Goal: Task Accomplishment & Management: Manage account settings

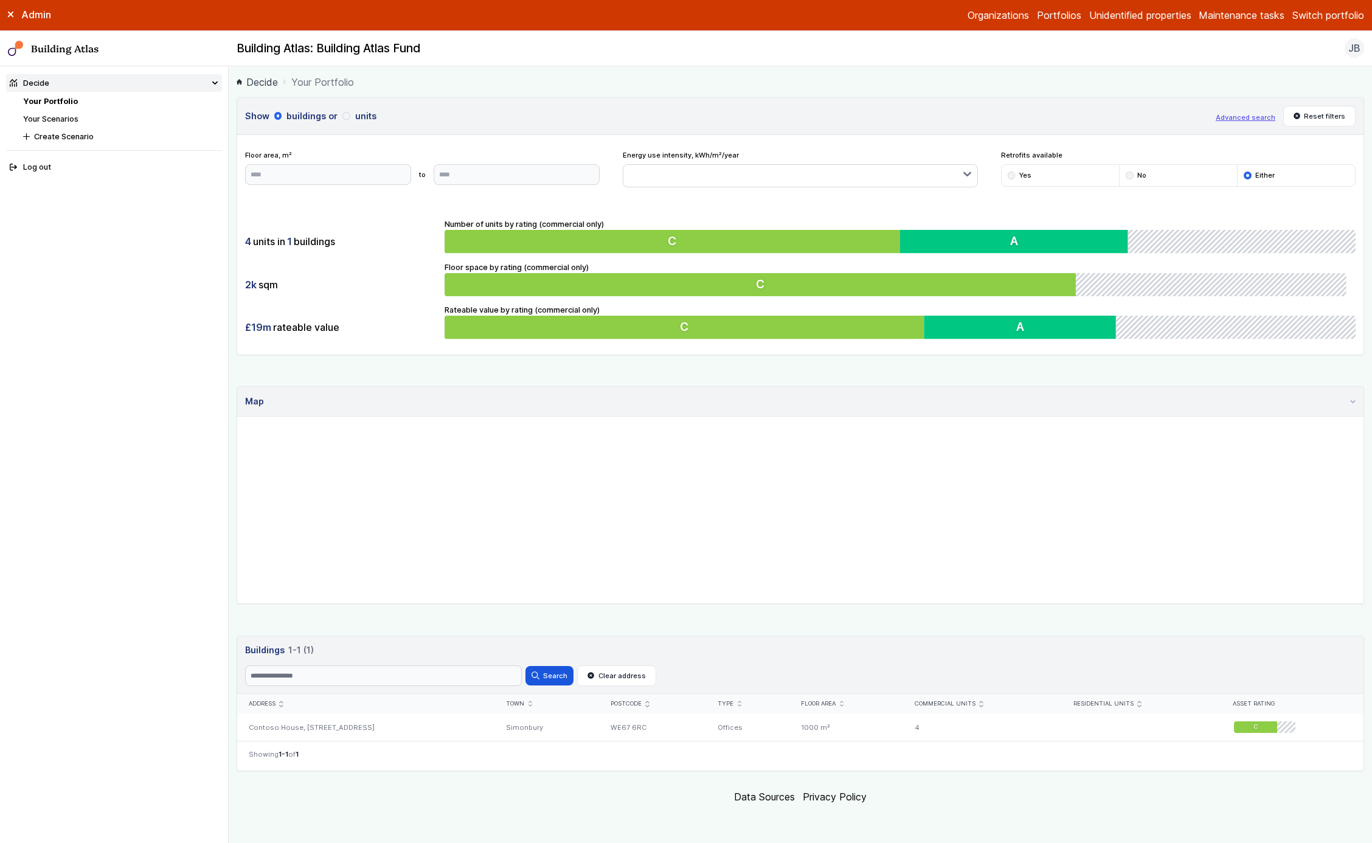
click at [1132, 12] on link "Unidentified properties" at bounding box center [1140, 15] width 102 height 15
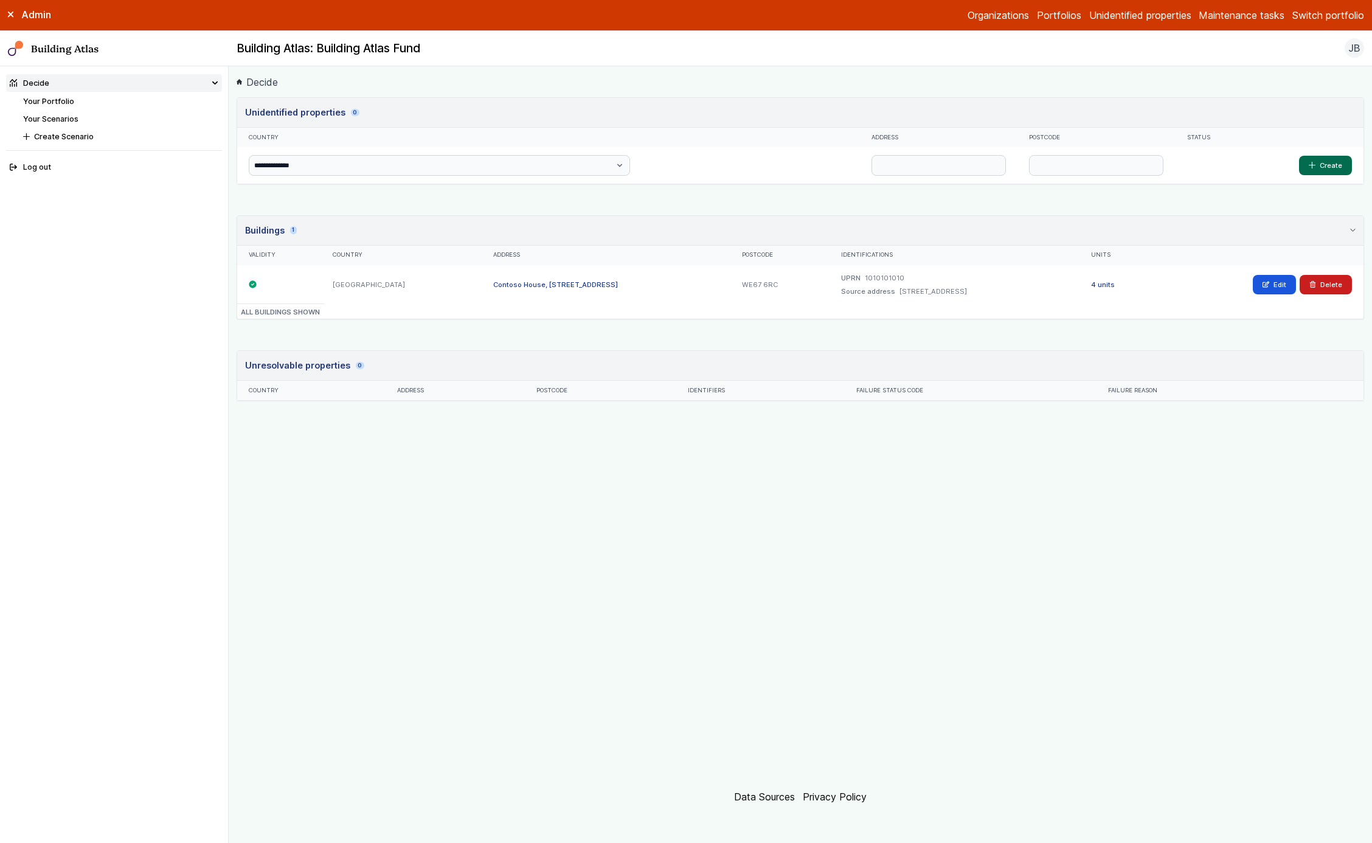
click at [730, 286] on div "WE67 6RC" at bounding box center [779, 284] width 99 height 39
click at [843, 238] on header "Buildings 1" at bounding box center [800, 231] width 1126 height 30
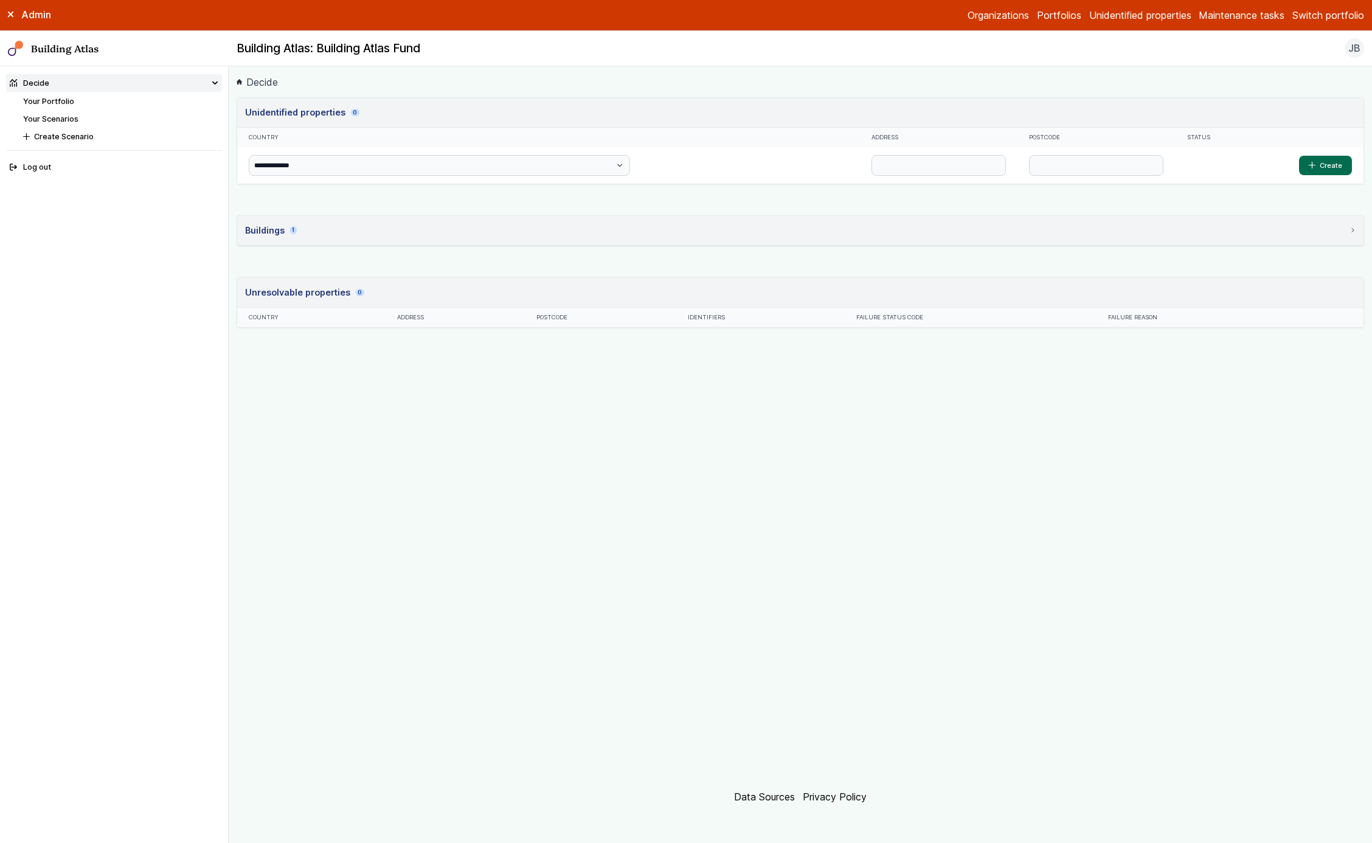
click at [843, 238] on header "Buildings 1" at bounding box center [800, 231] width 1126 height 30
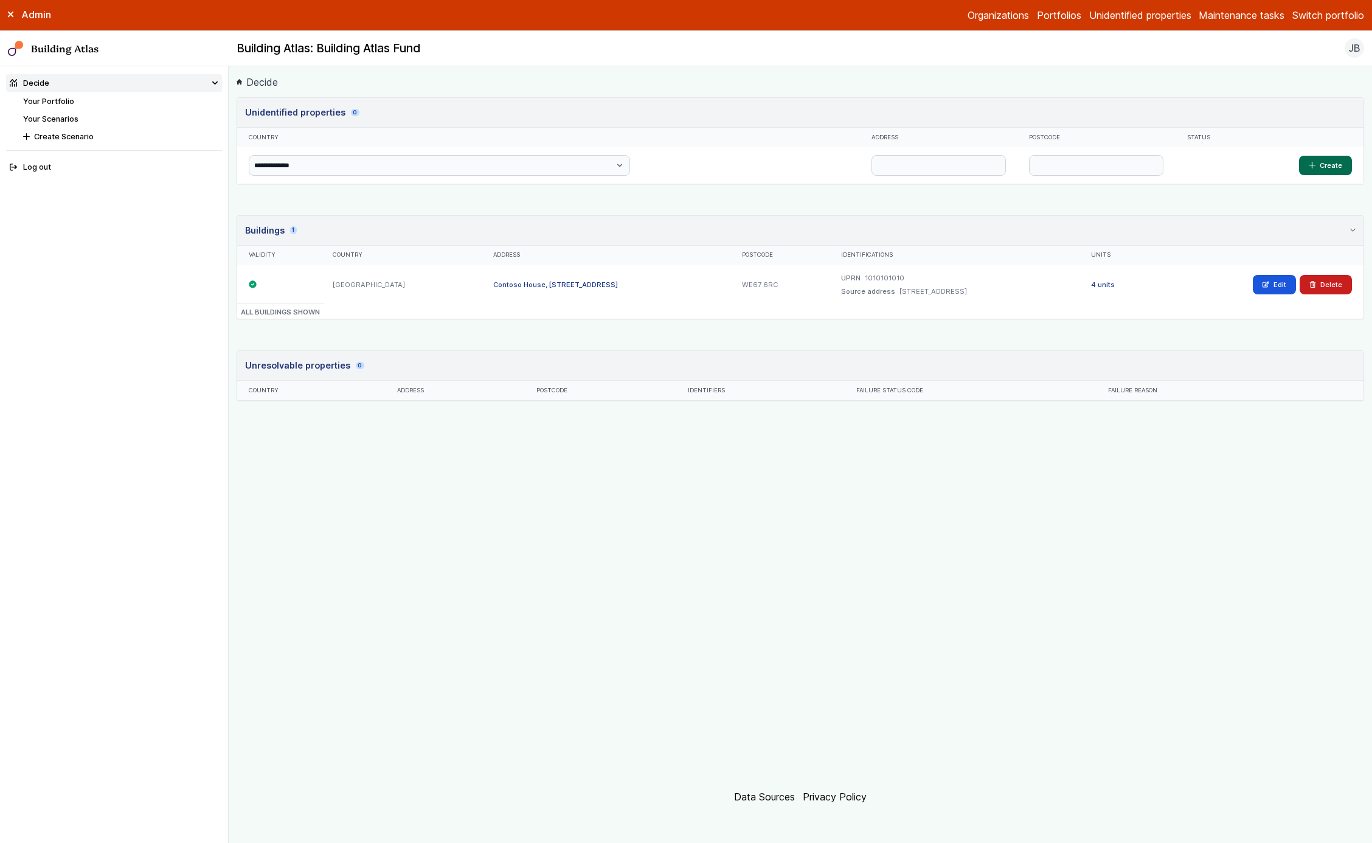
click at [902, 99] on header "Unidentified properties 0" at bounding box center [800, 113] width 1126 height 30
click at [840, 230] on header "Buildings 1" at bounding box center [800, 231] width 1126 height 30
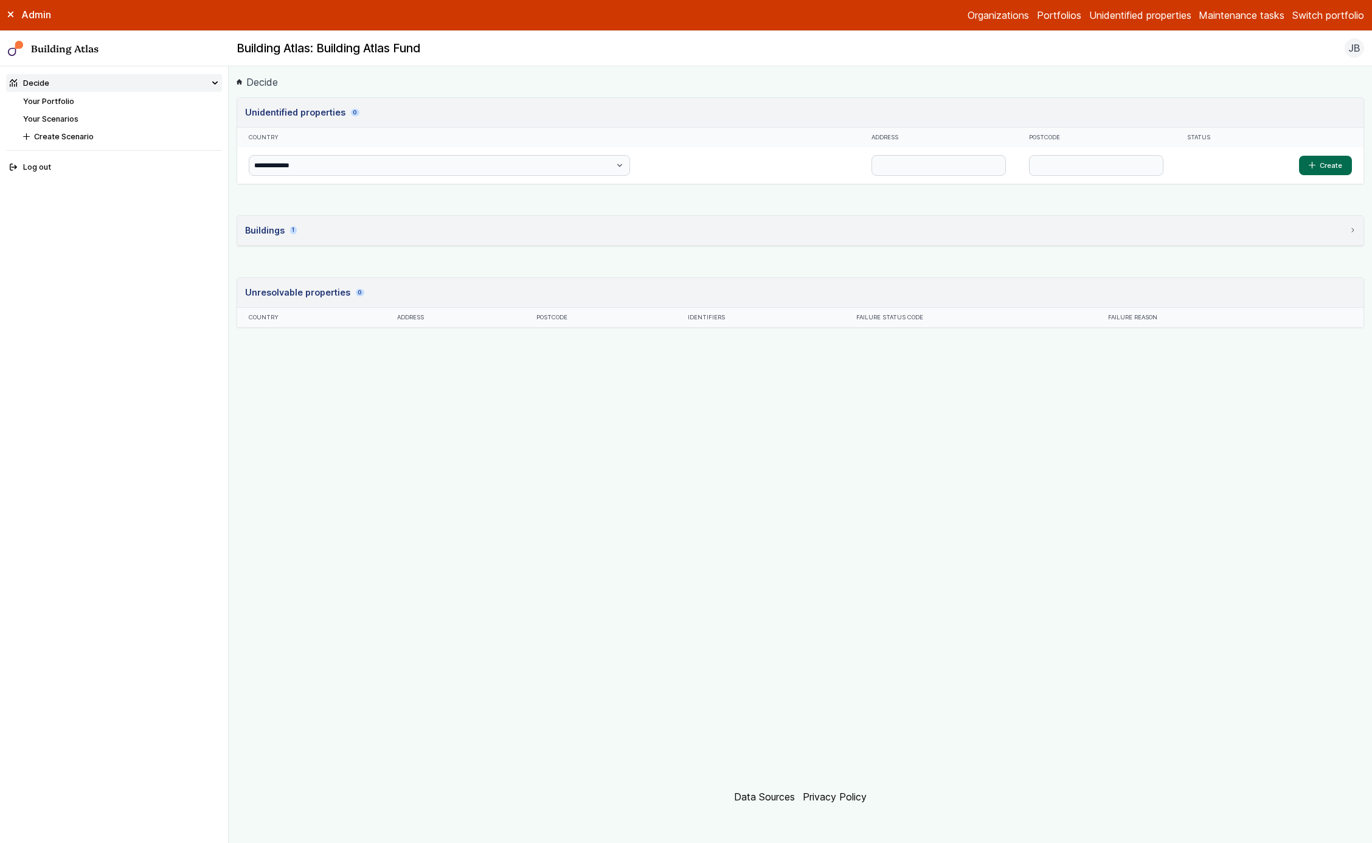
click at [840, 230] on header "Buildings 1" at bounding box center [800, 231] width 1126 height 30
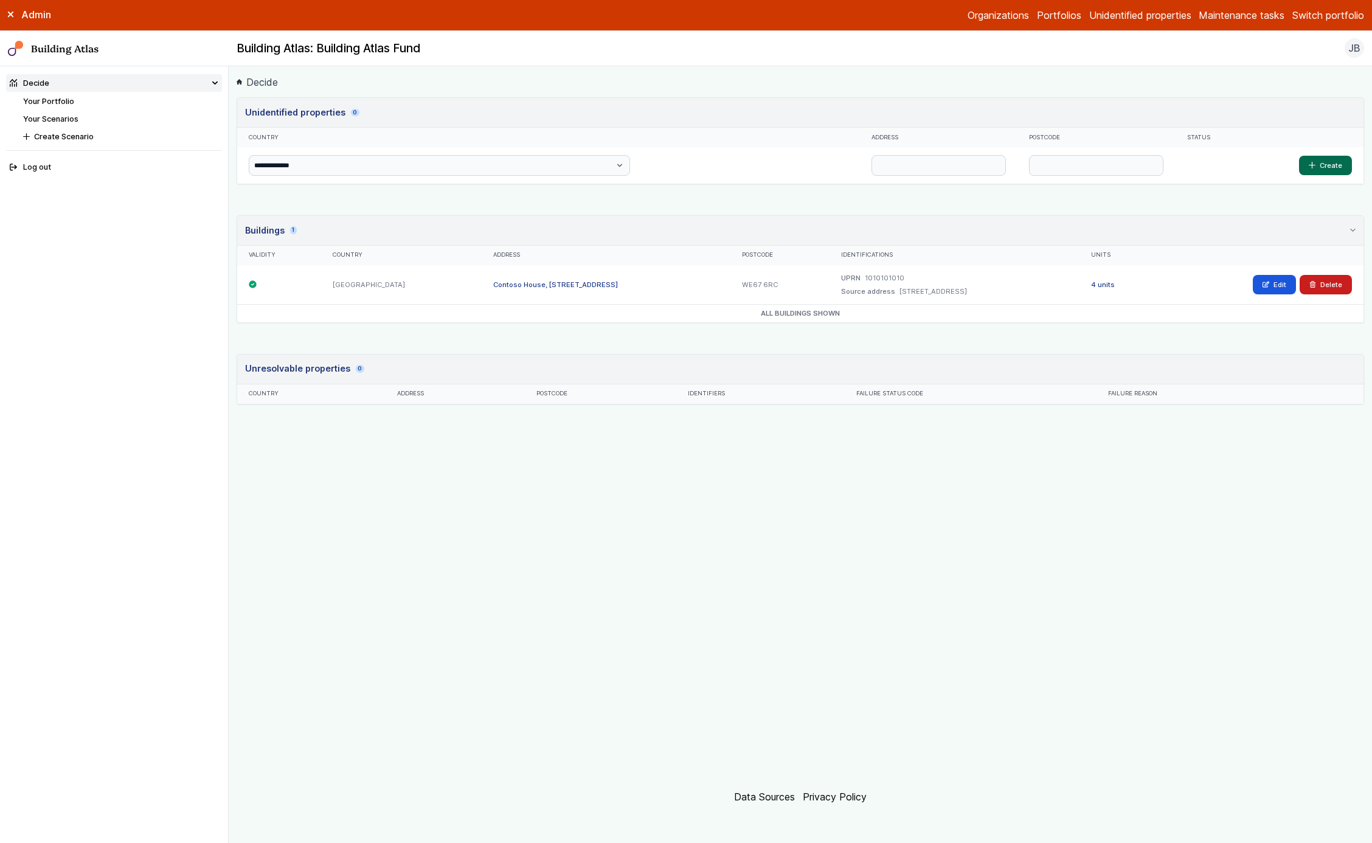
click at [802, 305] on span "All buildings shown" at bounding box center [800, 313] width 1126 height 18
click at [871, 166] on input "text" at bounding box center [938, 165] width 134 height 21
paste input "**********"
type input "**********"
click at [1029, 159] on input "text" at bounding box center [1096, 165] width 134 height 21
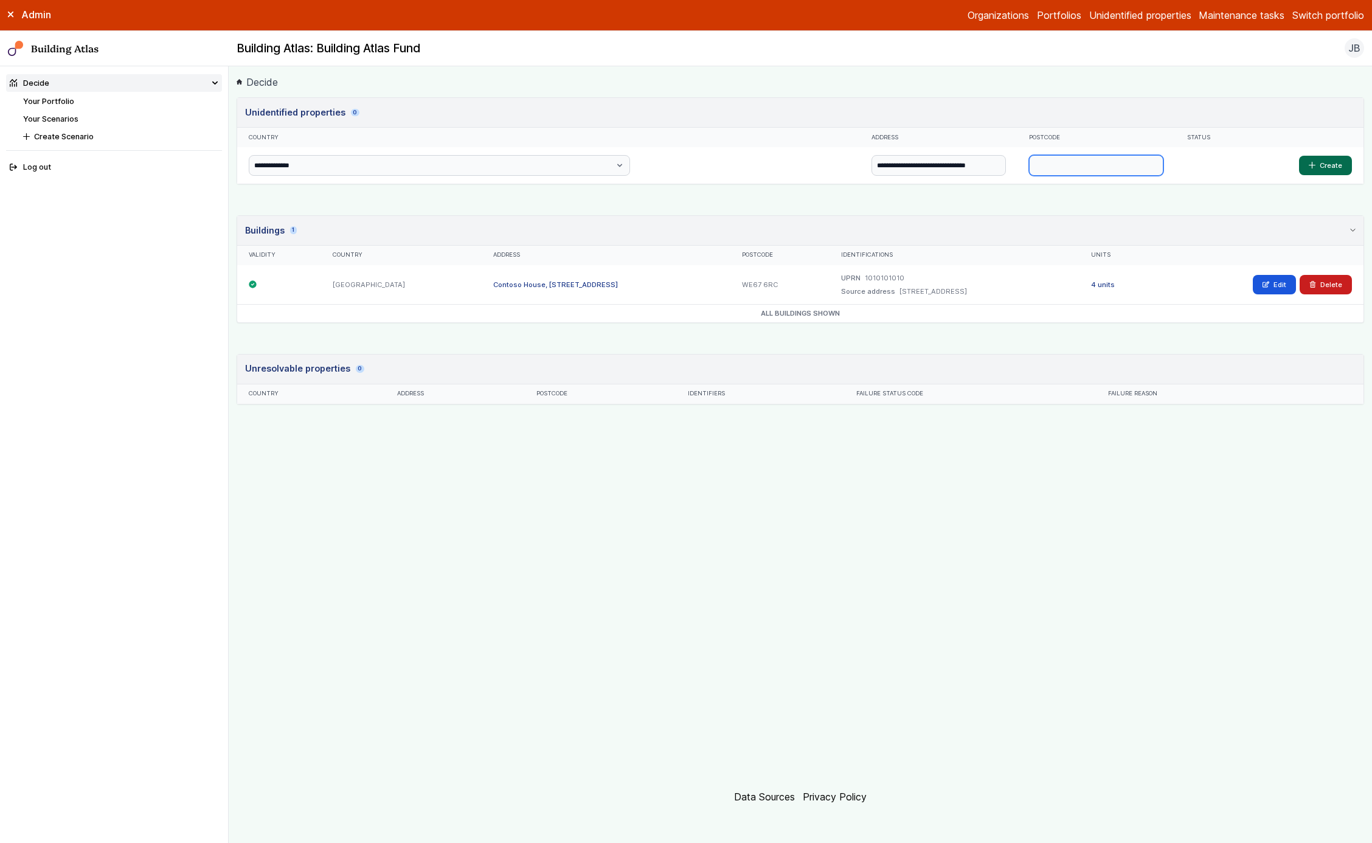
paste input "*******"
type input "*******"
click at [871, 170] on input "**********" at bounding box center [938, 165] width 134 height 21
click at [871, 164] on input "**********" at bounding box center [938, 165] width 134 height 21
click at [871, 160] on input "**********" at bounding box center [938, 165] width 134 height 21
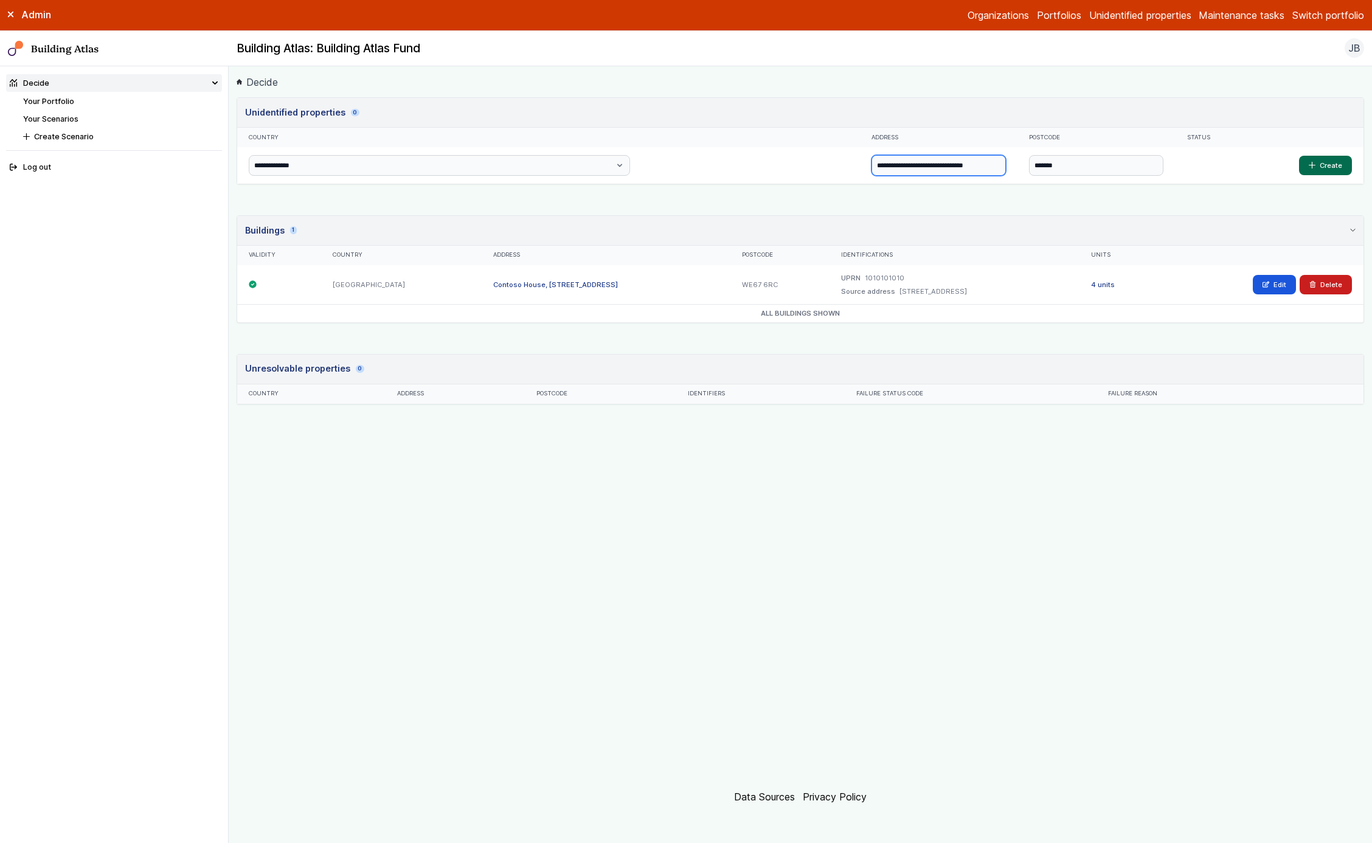
click at [871, 160] on input "**********" at bounding box center [938, 165] width 134 height 21
type input "**********"
click at [1326, 164] on button "Create" at bounding box center [1325, 165] width 53 height 19
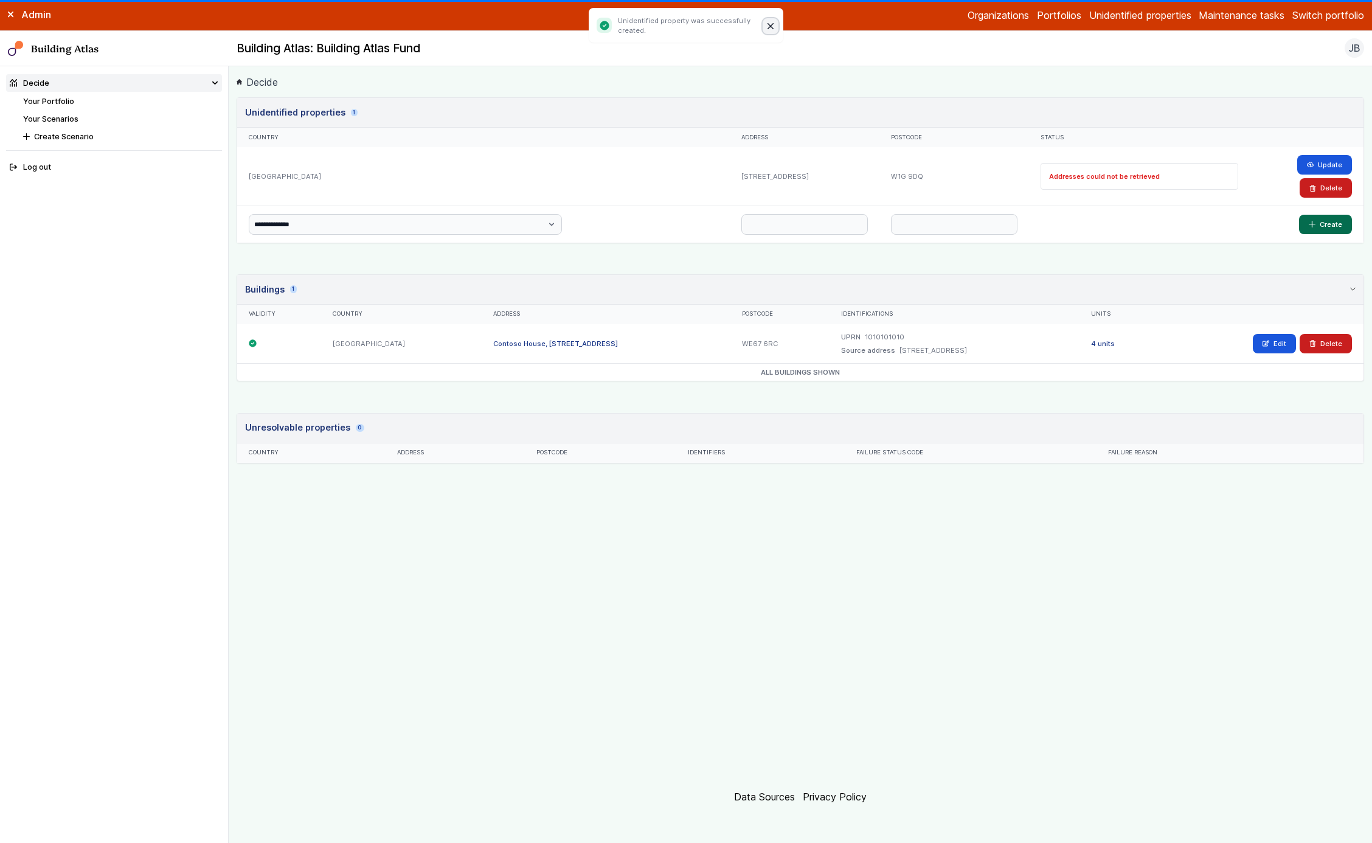
click at [769, 30] on button "Close" at bounding box center [771, 26] width 16 height 16
click at [1315, 158] on button "Update" at bounding box center [1324, 164] width 55 height 19
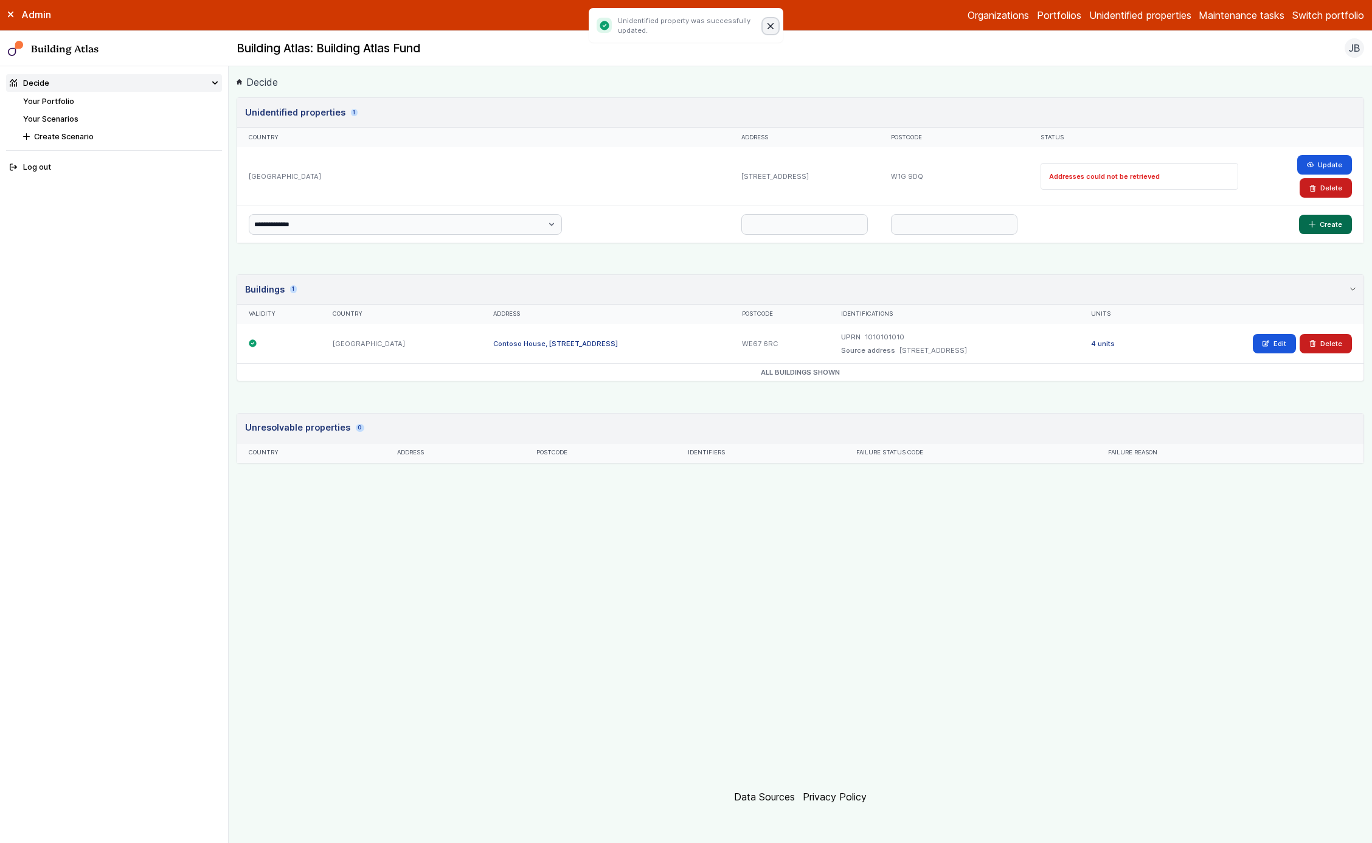
click at [774, 26] on button "Close" at bounding box center [771, 26] width 16 height 16
click at [1323, 155] on button "Update" at bounding box center [1324, 164] width 55 height 19
click at [1304, 165] on button "Update" at bounding box center [1324, 164] width 55 height 19
click at [1310, 159] on button "Update" at bounding box center [1324, 164] width 55 height 19
click at [767, 28] on button "Close" at bounding box center [771, 26] width 16 height 16
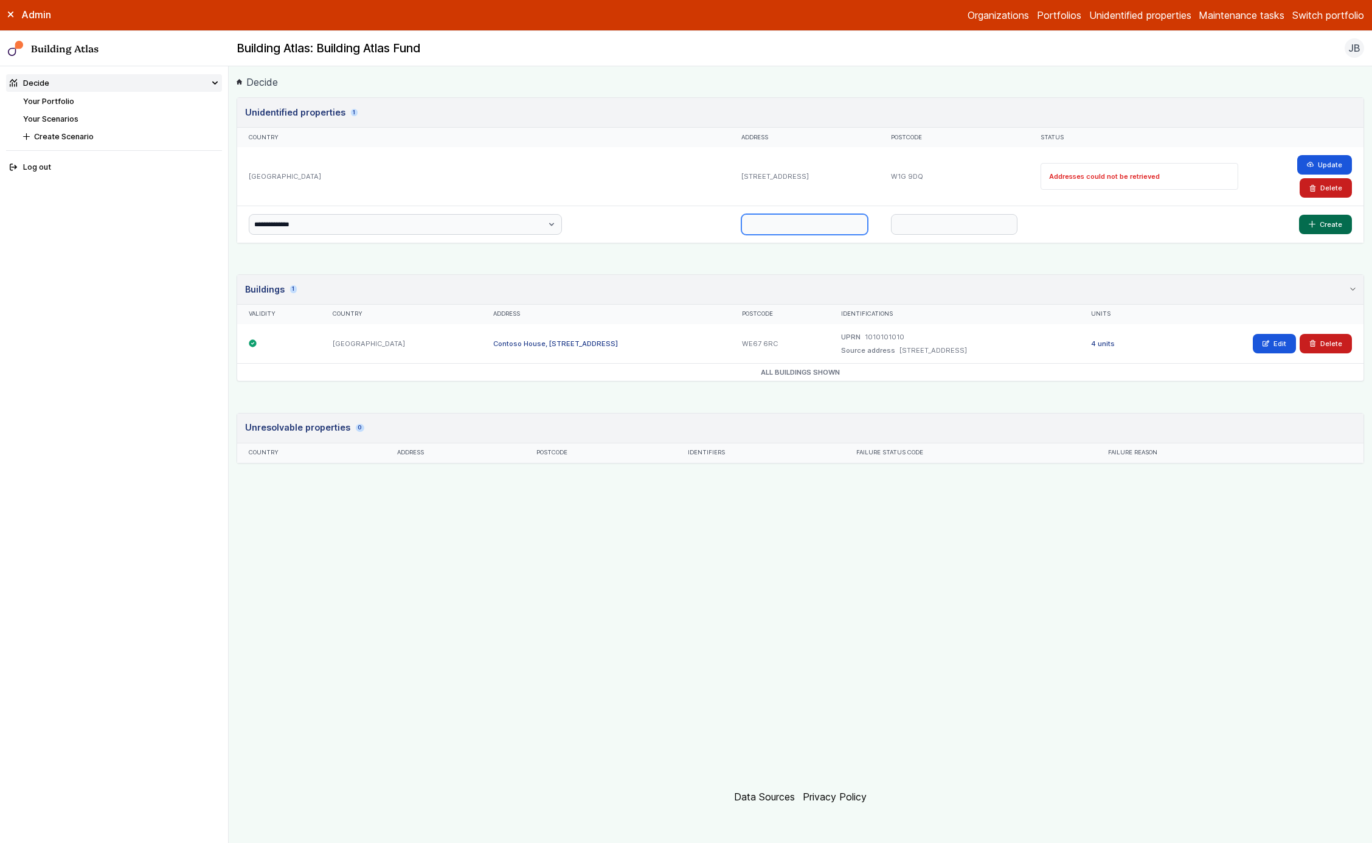
click at [741, 231] on input "text" at bounding box center [804, 224] width 126 height 21
click at [756, 241] on div at bounding box center [805, 224] width 150 height 36
click at [1320, 161] on button "Update" at bounding box center [1324, 164] width 55 height 19
click at [1322, 162] on button "Update" at bounding box center [1324, 164] width 55 height 19
click at [1312, 165] on icon "submit" at bounding box center [1310, 164] width 7 height 7
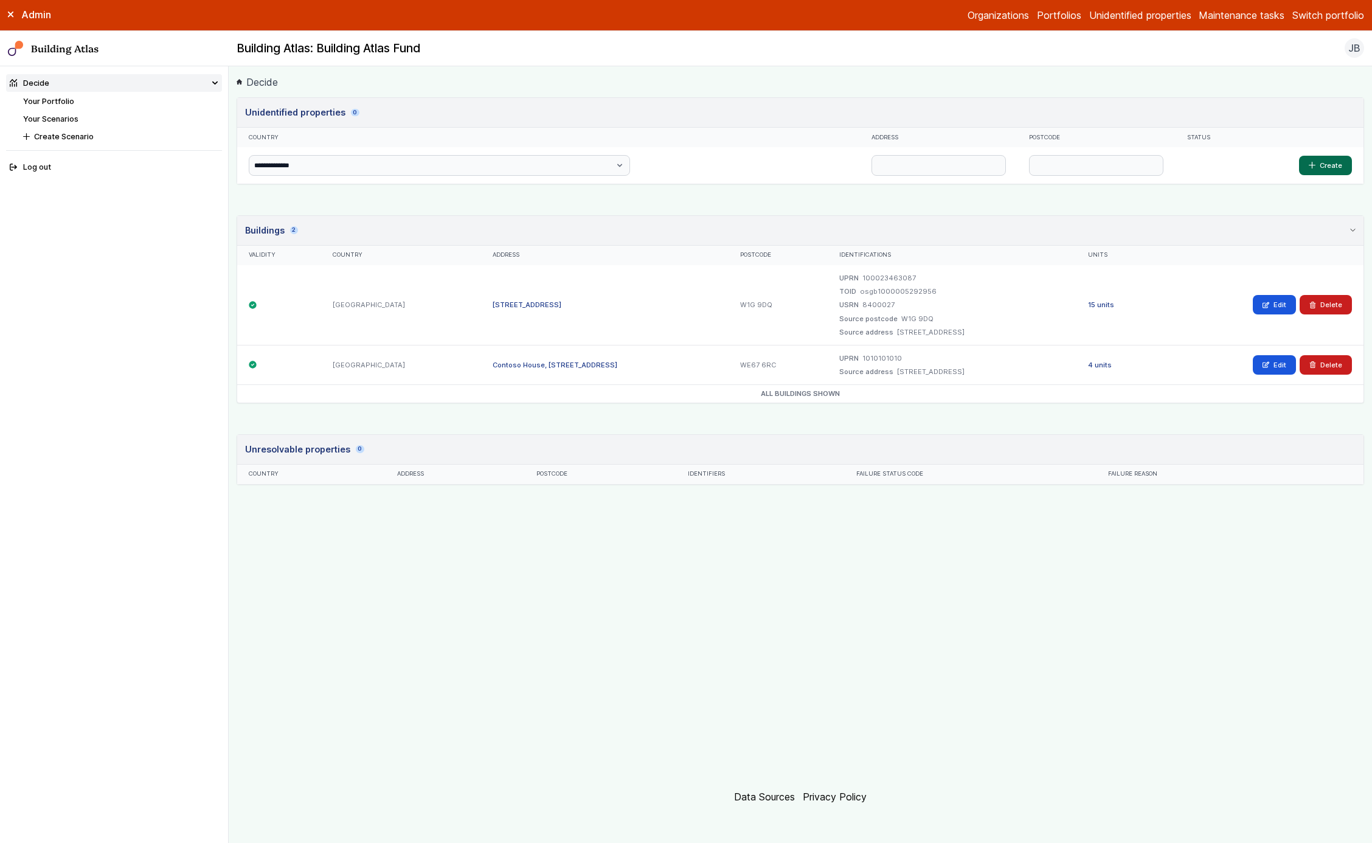
click at [481, 308] on div "[STREET_ADDRESS]" at bounding box center [605, 305] width 248 height 80
click at [493, 300] on link "[STREET_ADDRESS]" at bounding box center [527, 304] width 69 height 9
click at [1332, 308] on button "Delete" at bounding box center [1326, 304] width 52 height 19
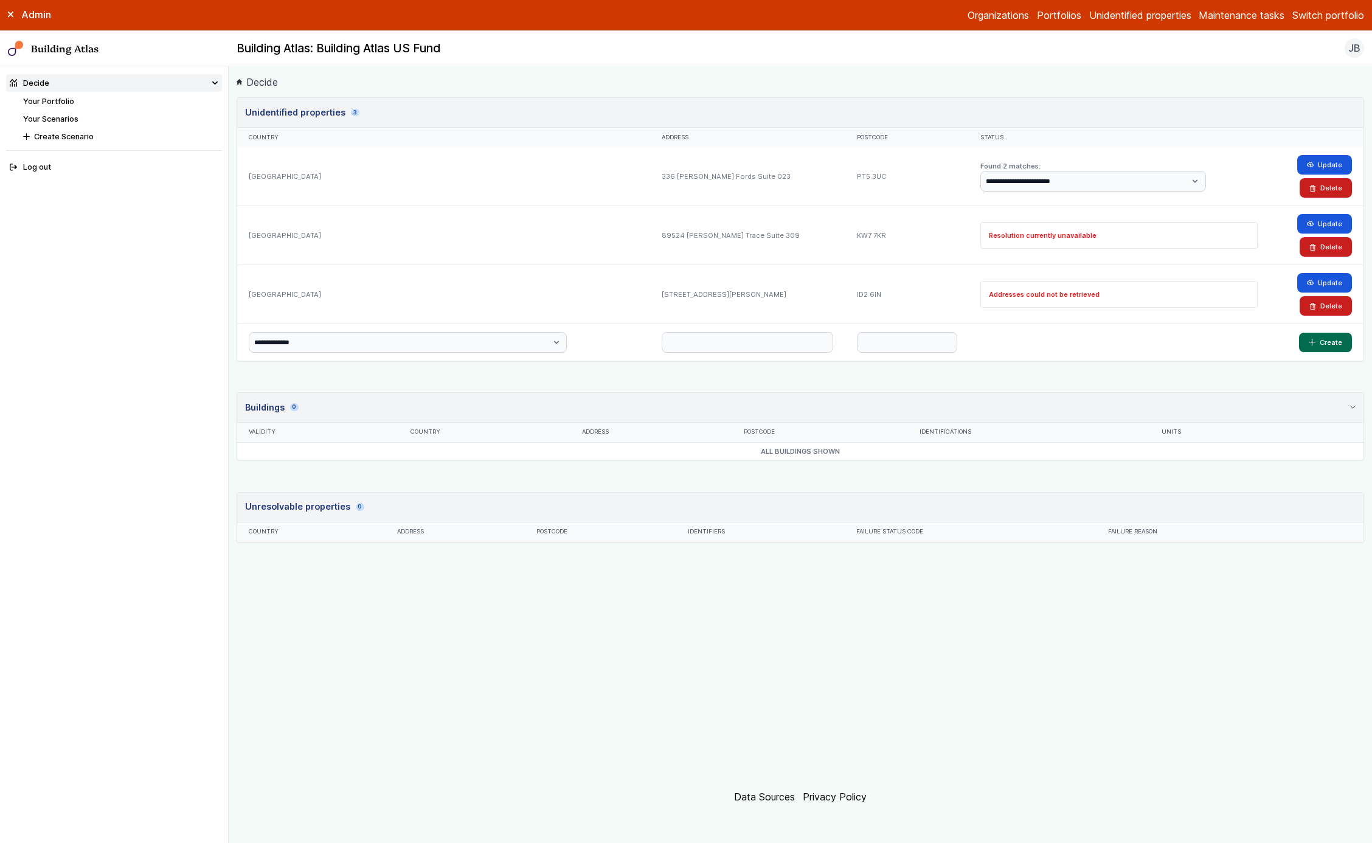
click at [1329, 8] on button "Switch portfolio" at bounding box center [1328, 15] width 72 height 15
click at [0, 0] on button "Building Atlas Fund" at bounding box center [0, 0] width 0 height 0
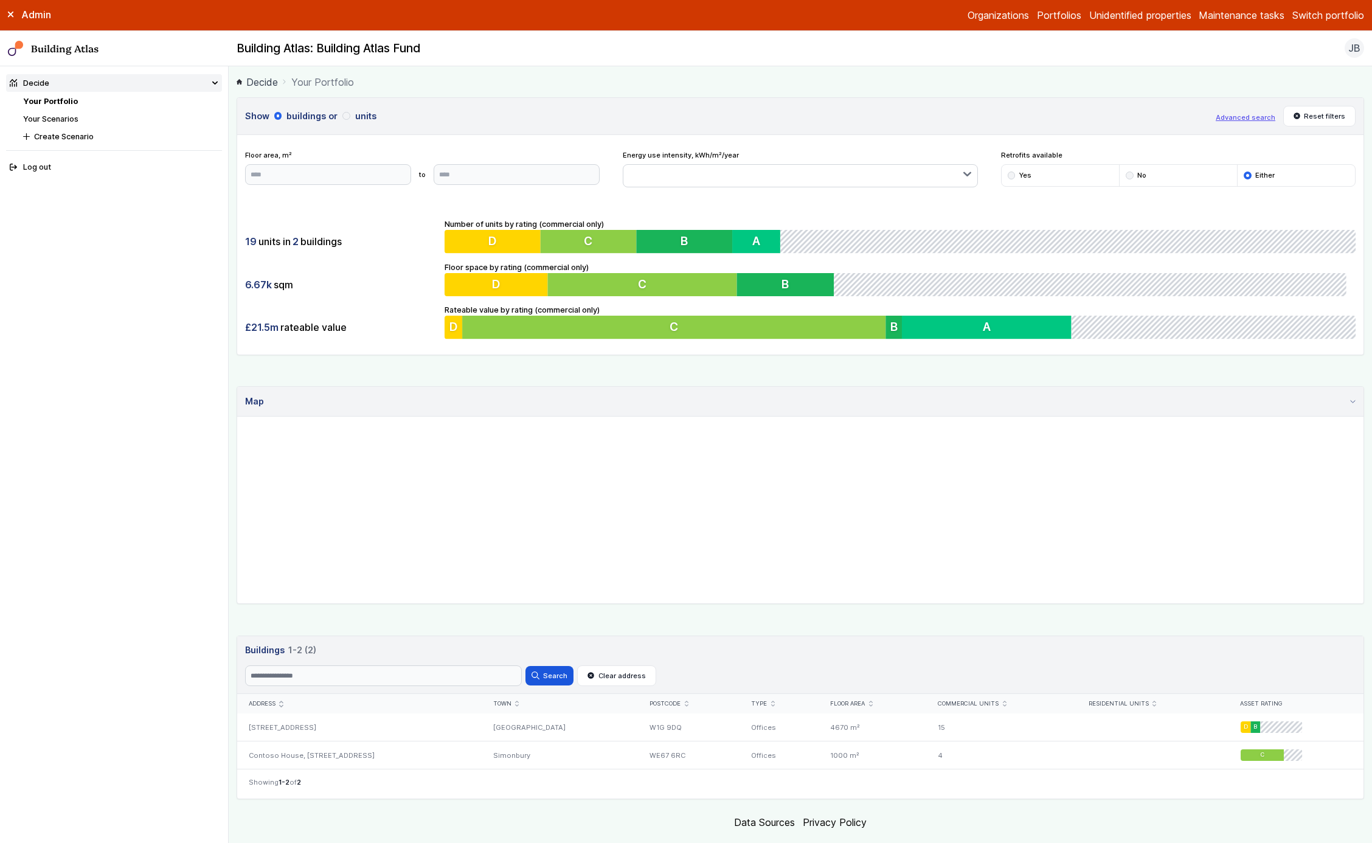
click at [1133, 15] on link "Unidentified properties" at bounding box center [1140, 15] width 102 height 15
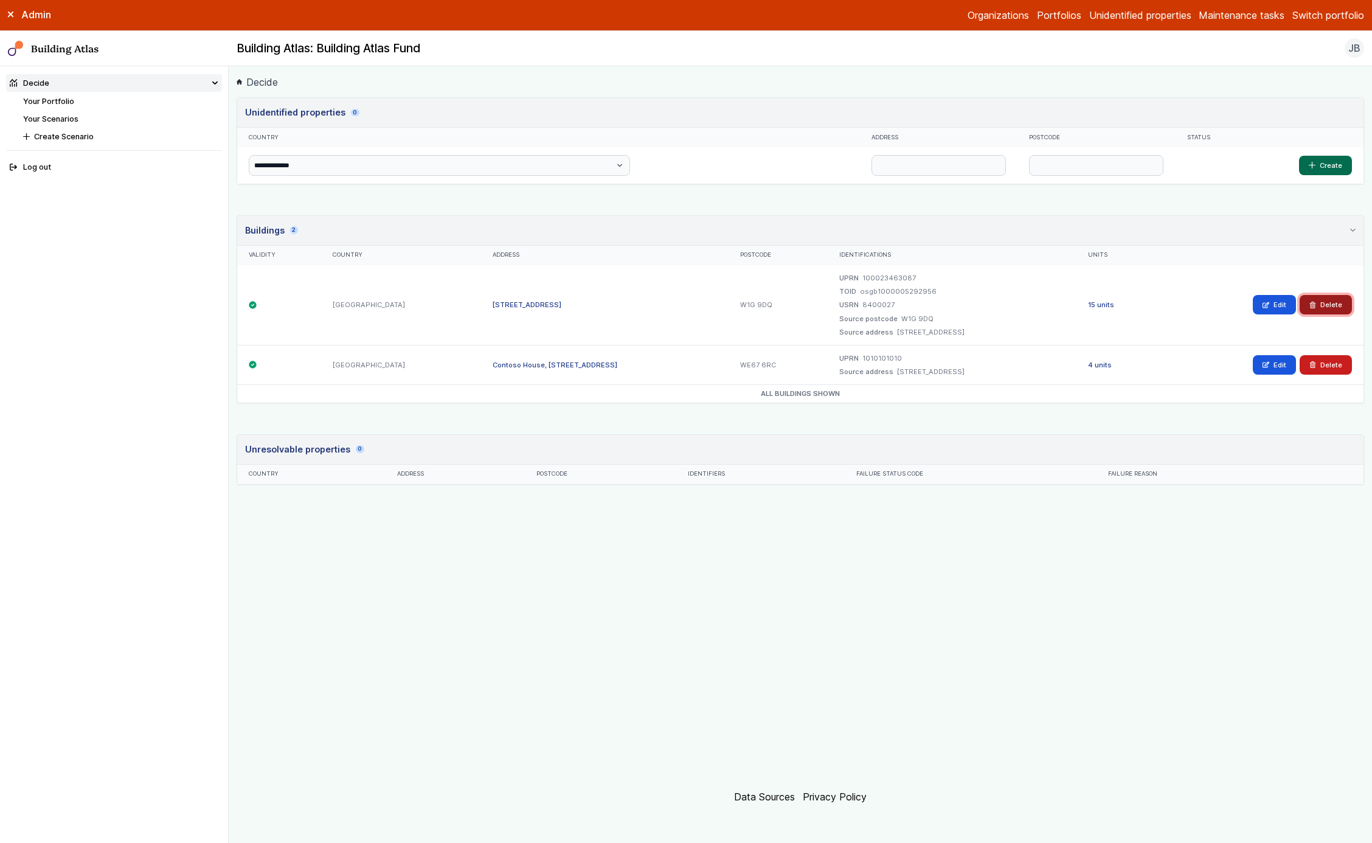
click at [1325, 295] on button "Delete" at bounding box center [1326, 304] width 52 height 19
click at [1319, 303] on button "Delete" at bounding box center [1326, 304] width 52 height 19
click at [1332, 301] on button "Delete" at bounding box center [1326, 304] width 52 height 19
click at [1306, 312] on button "Delete" at bounding box center [1326, 304] width 52 height 19
click at [1326, 302] on button "Delete" at bounding box center [1326, 304] width 52 height 19
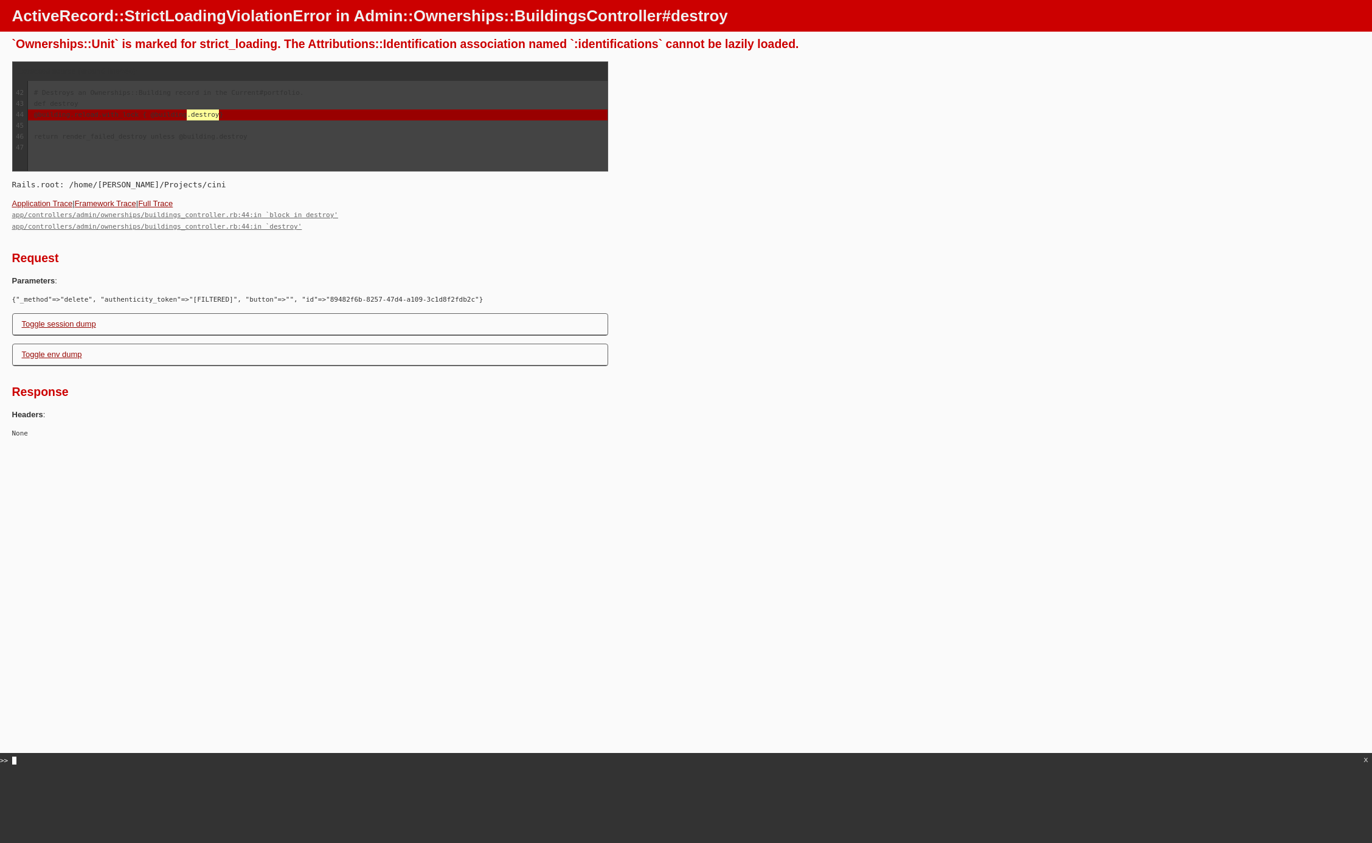
click at [437, 840] on div ">>" at bounding box center [686, 799] width 1372 height 88
click at [308, 217] on link "app/controllers/admin/ownerships/buildings_controller.rb:44:in `block in destro…" at bounding box center [175, 215] width 326 height 8
click at [508, 257] on h2 "Request" at bounding box center [686, 258] width 1348 height 15
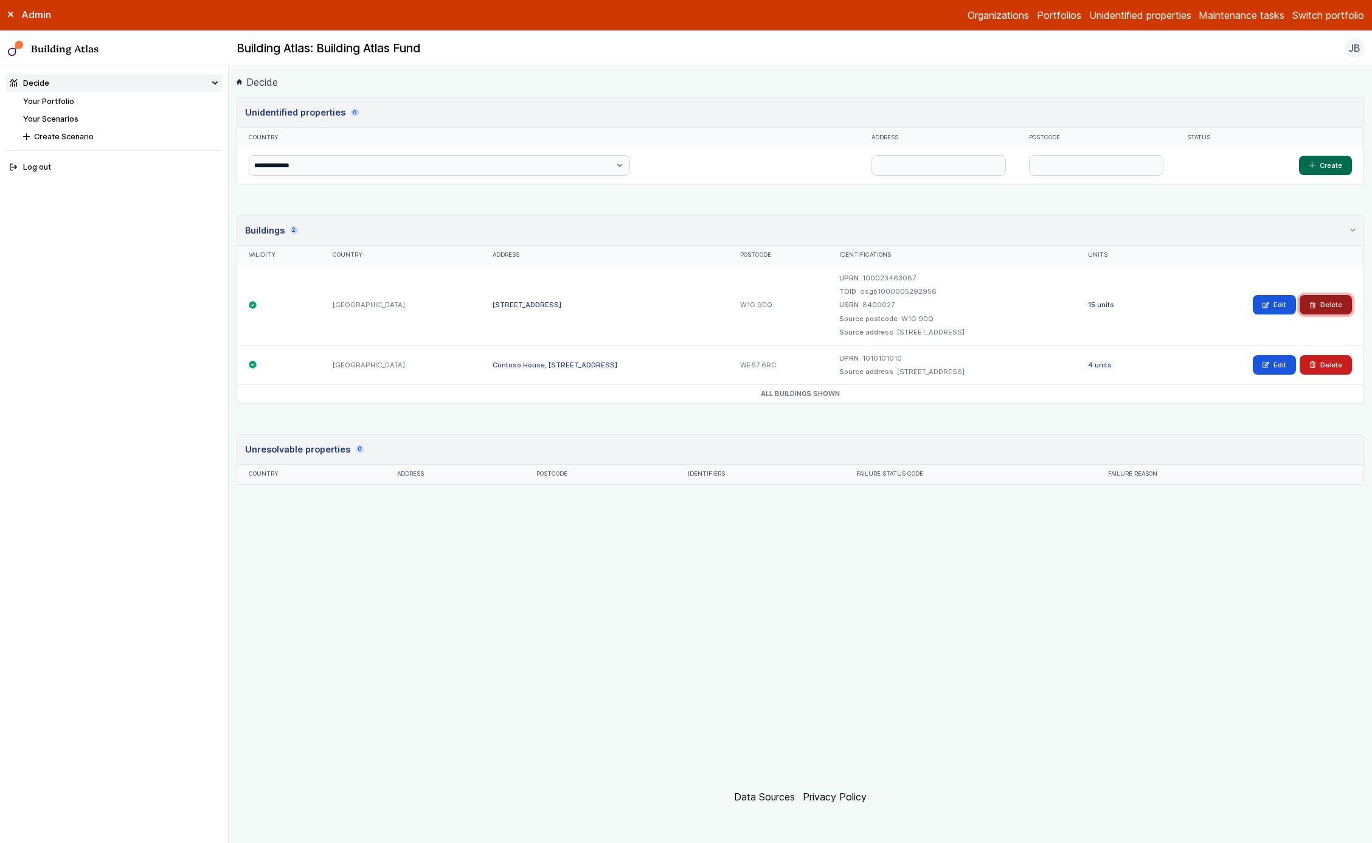
click at [1323, 301] on button "Delete" at bounding box center [1326, 304] width 52 height 19
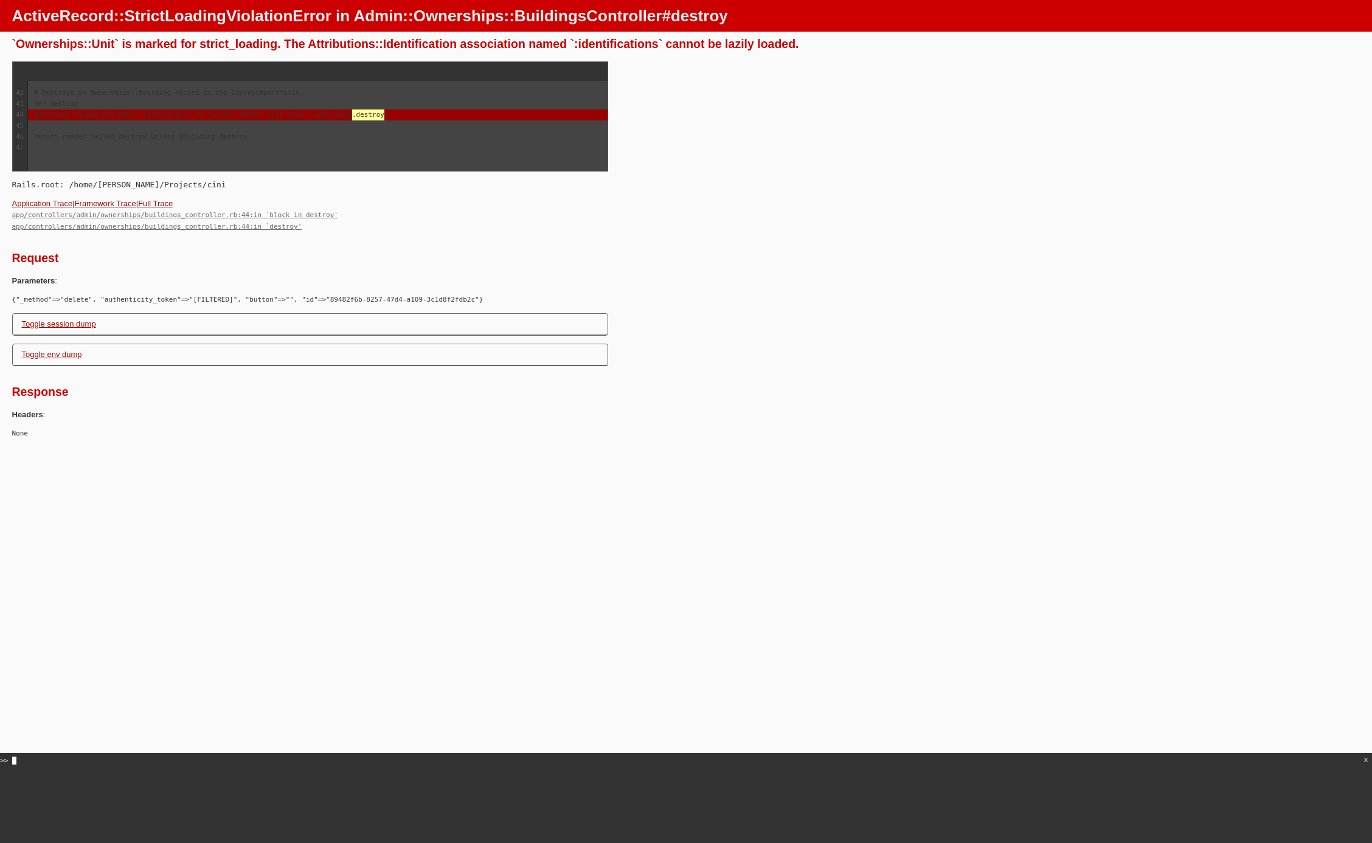
click at [559, 785] on div ">>" at bounding box center [686, 799] width 1372 height 88
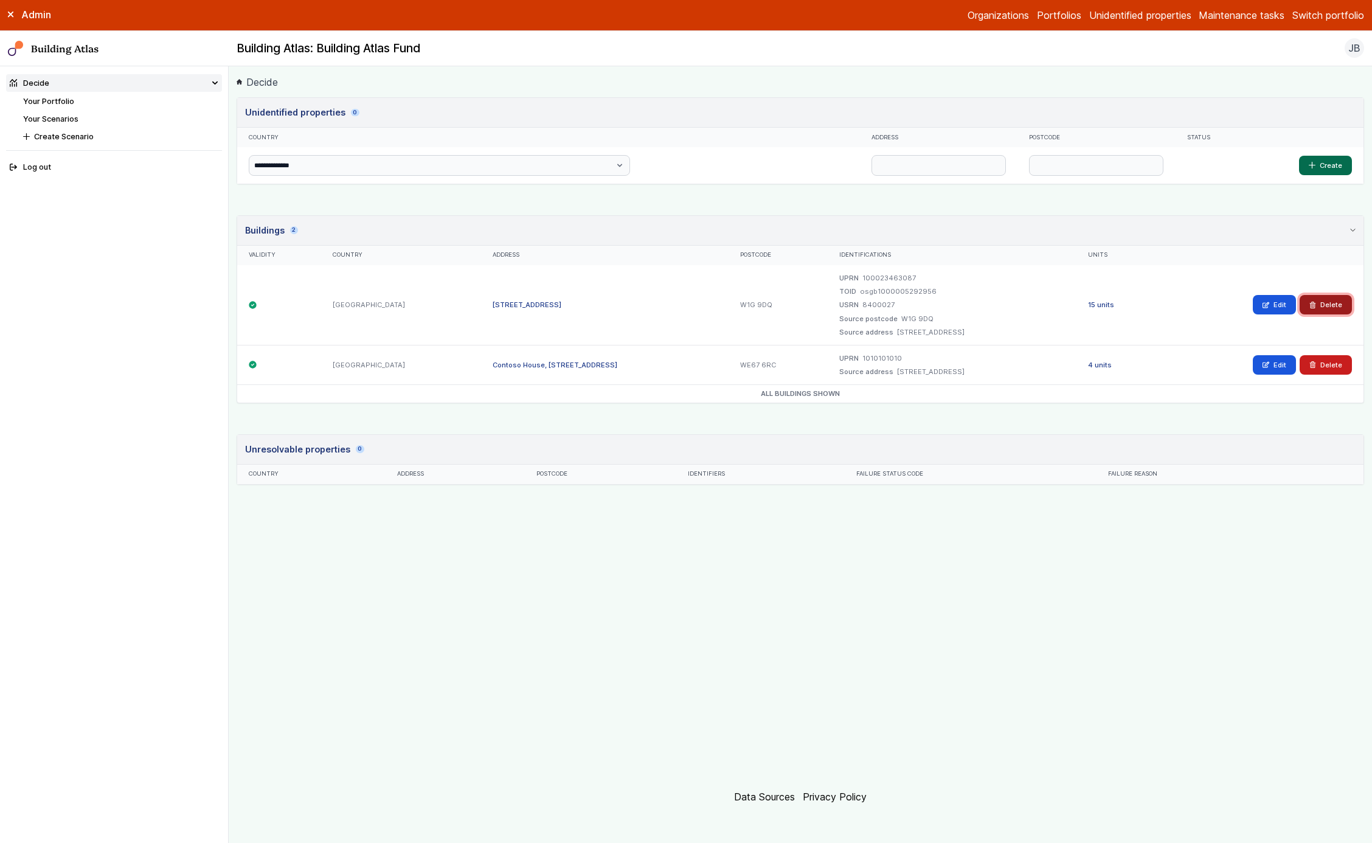
click at [1328, 311] on button "Delete" at bounding box center [1326, 304] width 52 height 19
click at [1325, 301] on button "Delete" at bounding box center [1326, 304] width 52 height 19
click at [1327, 311] on button "Delete" at bounding box center [1326, 304] width 52 height 19
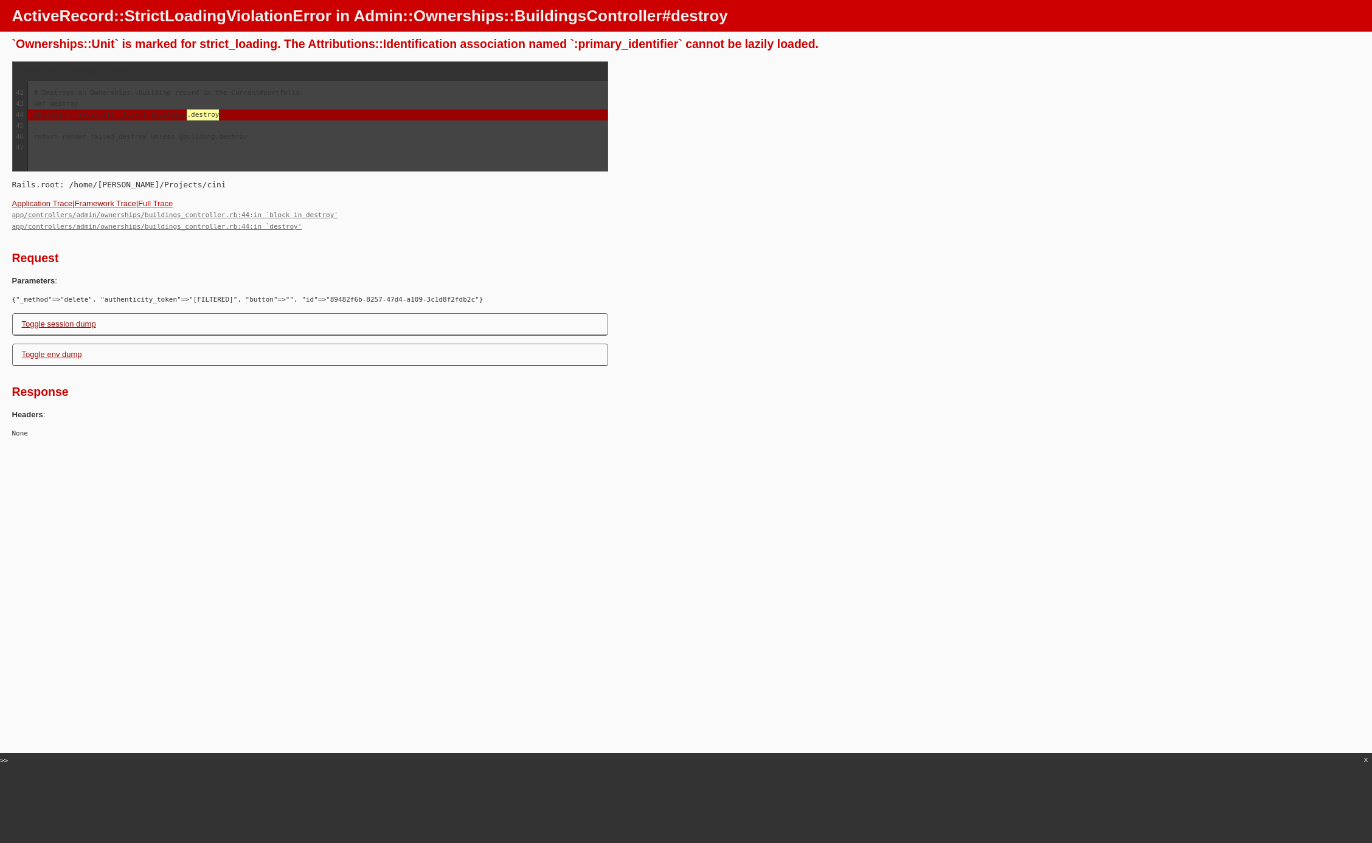
click at [170, 199] on link "Full Trace" at bounding box center [155, 203] width 35 height 9
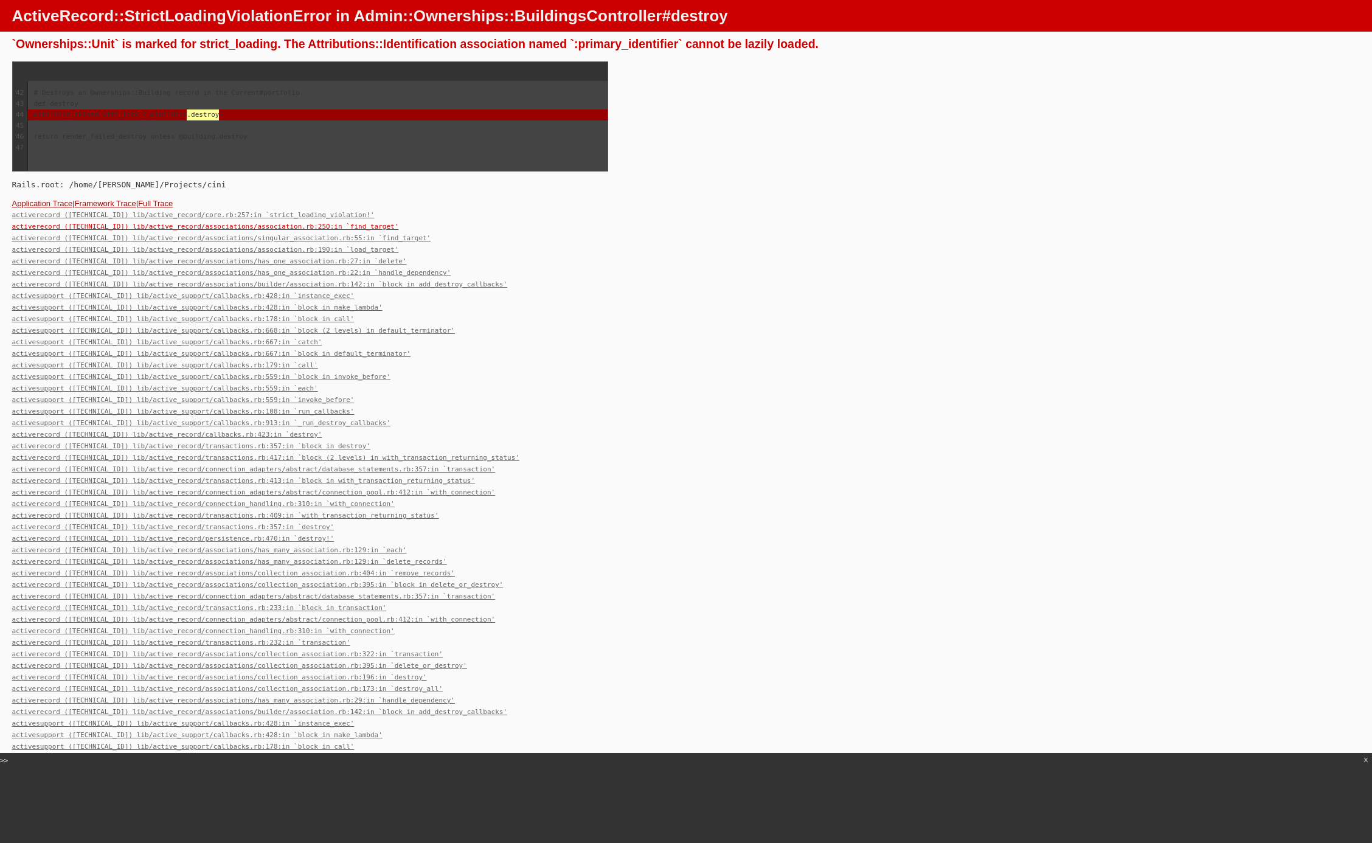
click at [180, 226] on link "activerecord ([TECHNICAL_ID]) lib/active_record/associations/association.rb:250…" at bounding box center [205, 227] width 387 height 8
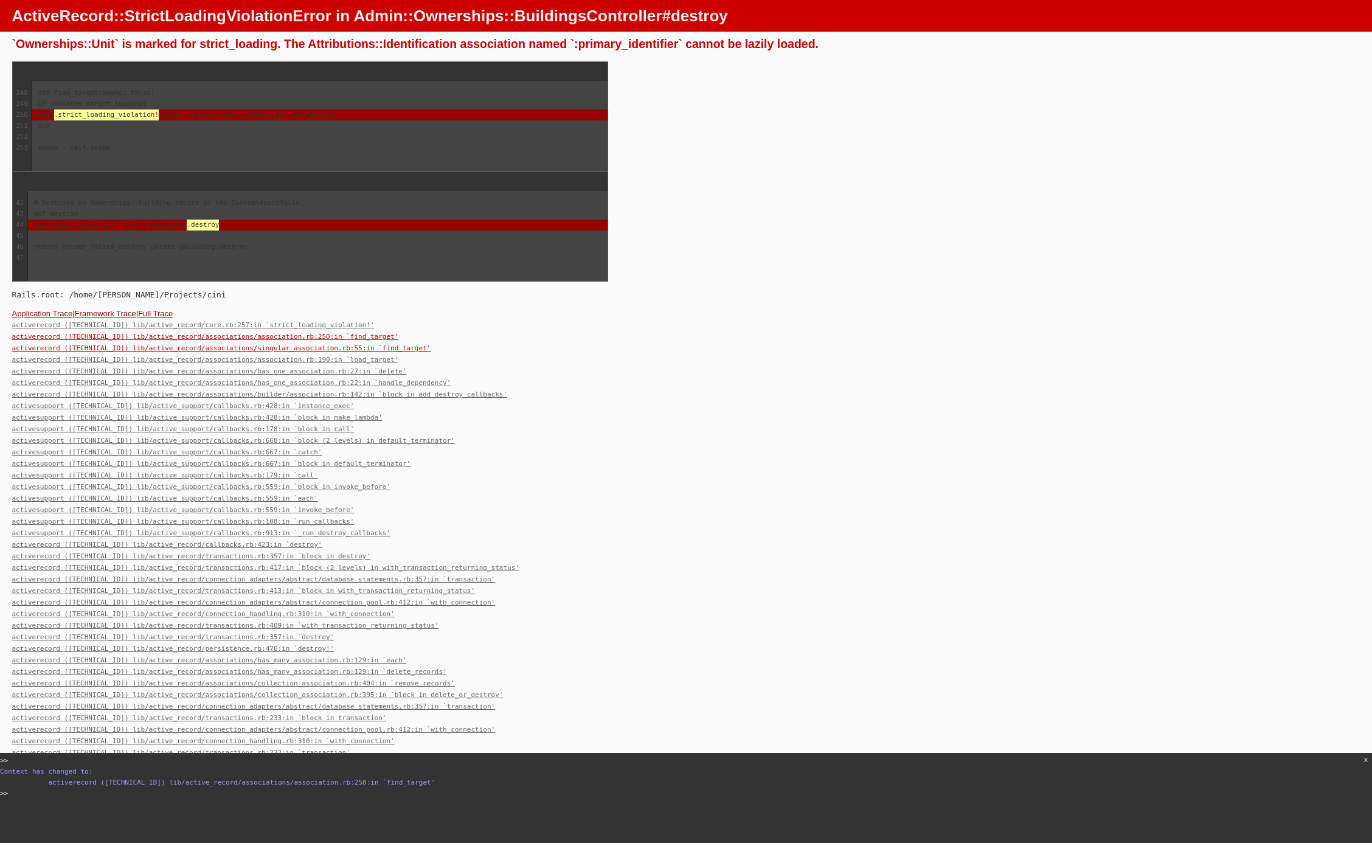
click at [330, 344] on link "activerecord (8.0.2.1) lib/active_record/associations/singular_association.rb:5…" at bounding box center [221, 348] width 419 height 8
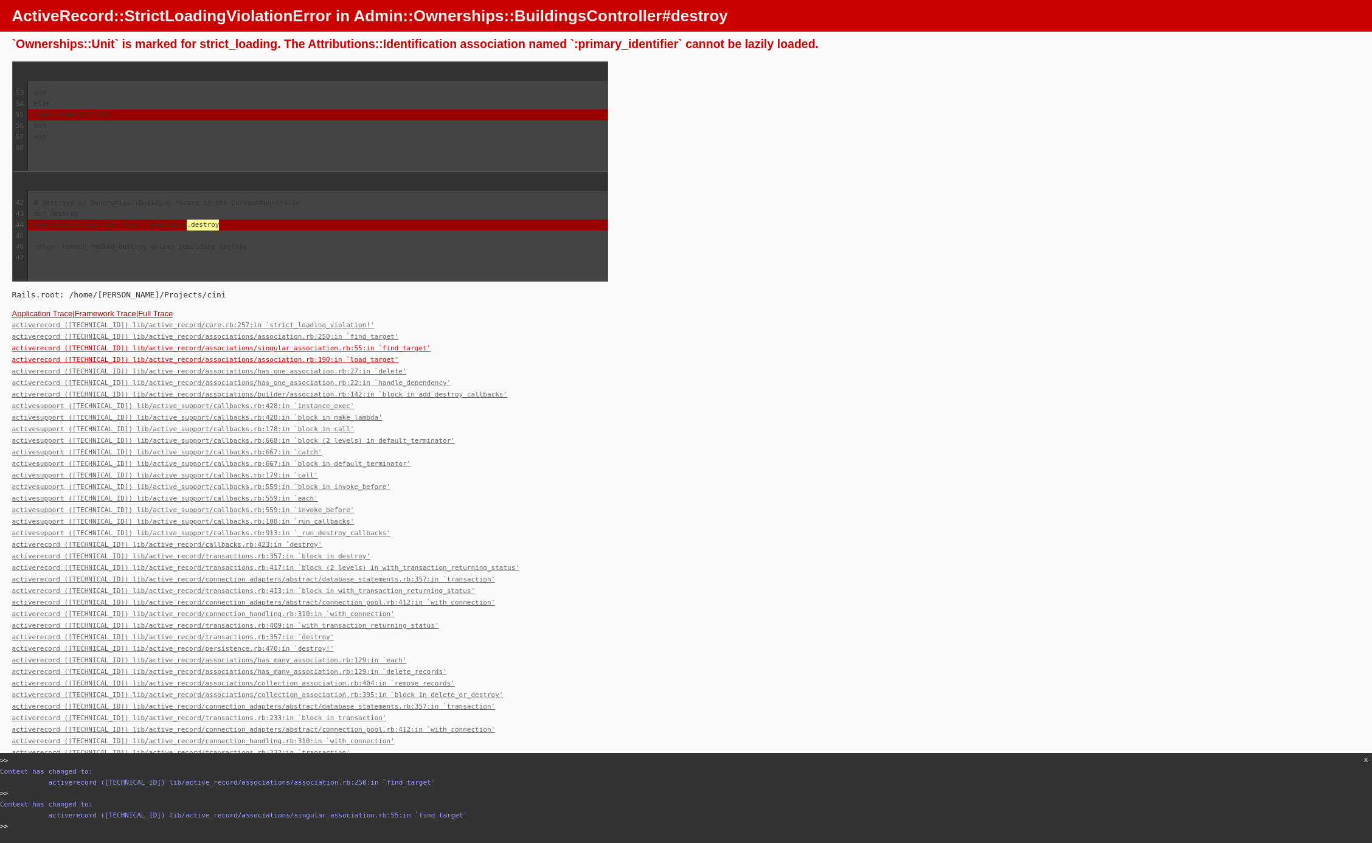
click at [329, 358] on link "activerecord ([TECHNICAL_ID]) lib/active_record/associations/association.rb:190…" at bounding box center [205, 360] width 387 height 8
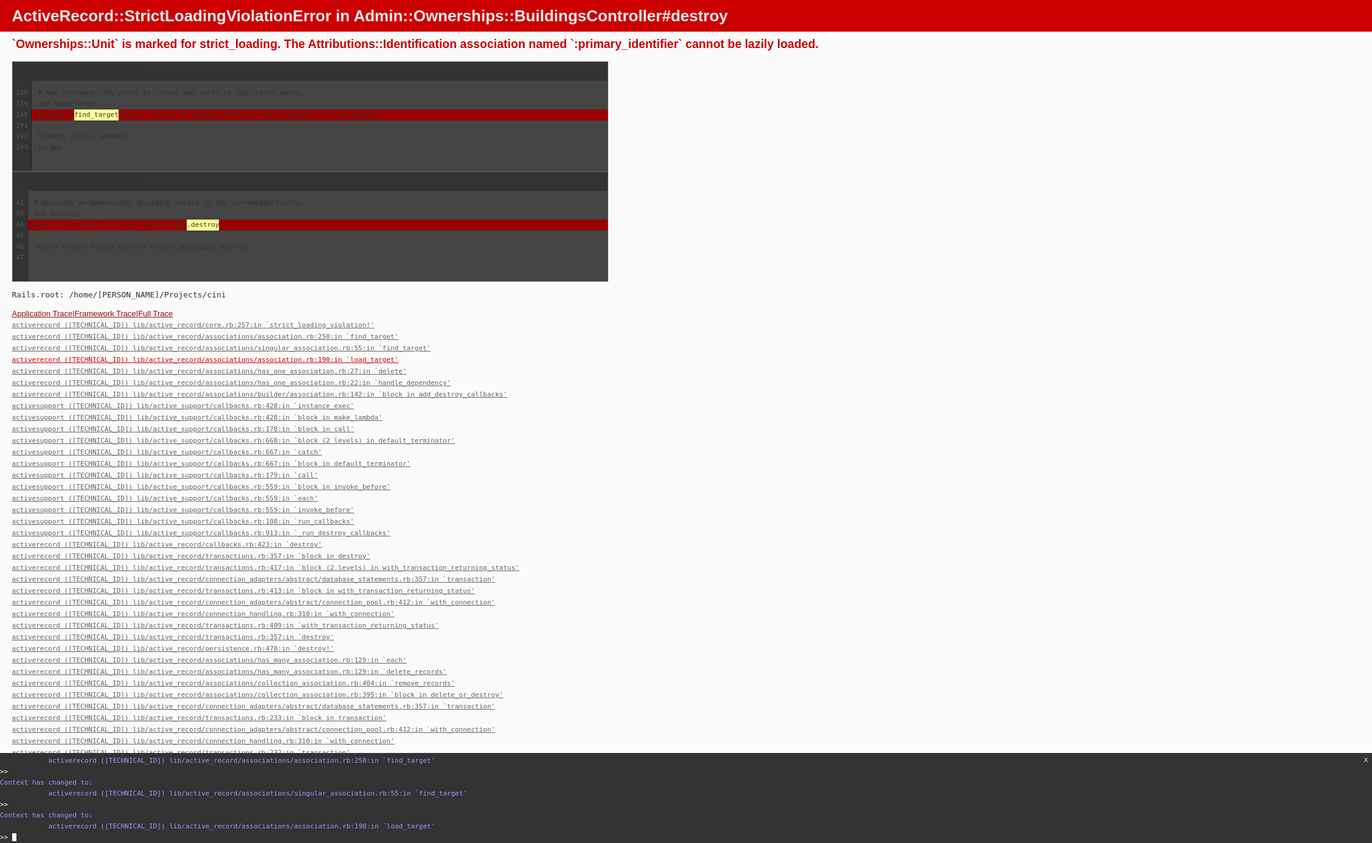
click at [555, 777] on pre "Context has changed to: activerecord (8.0.2.1) lib/active_record/associations/s…" at bounding box center [686, 788] width 1372 height 22
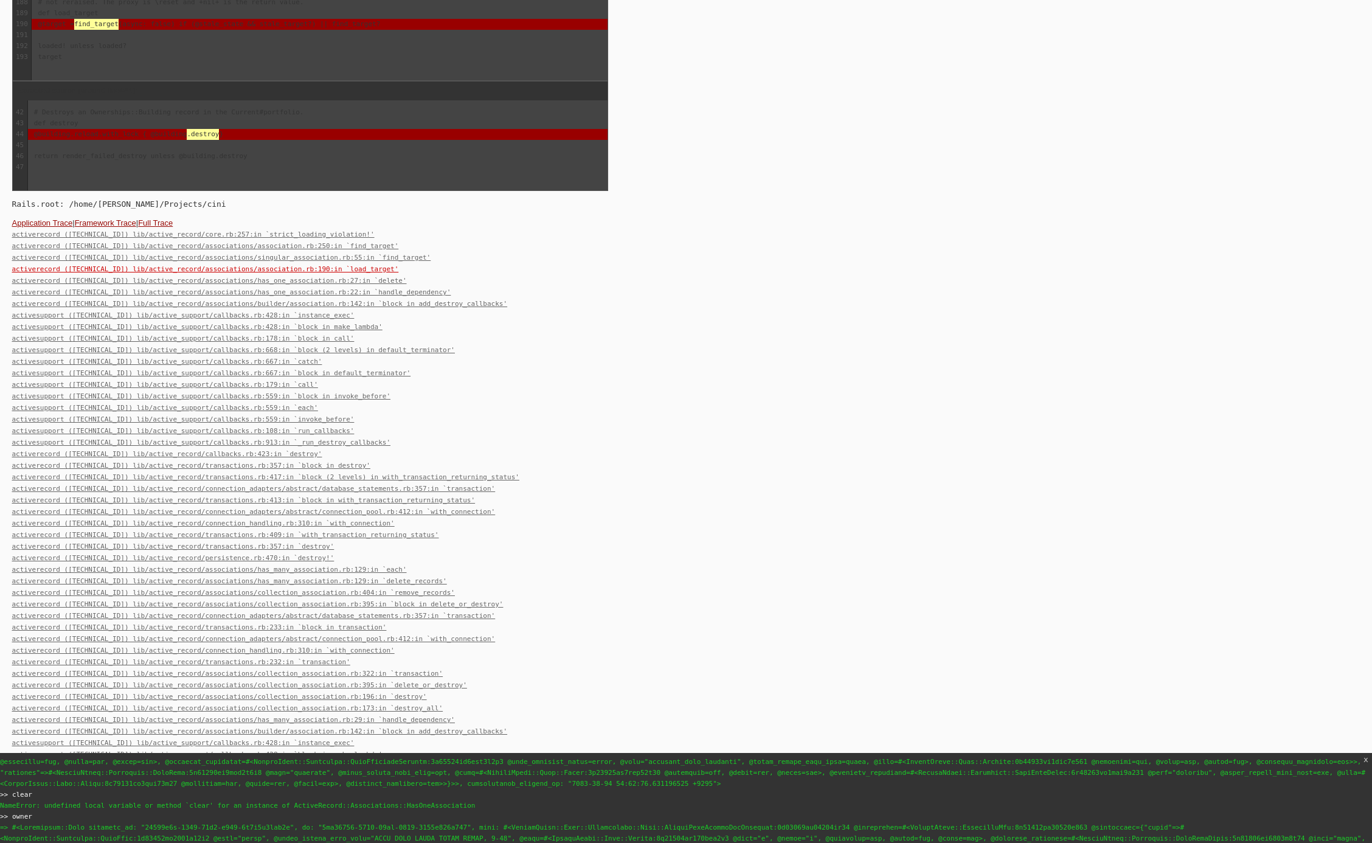
scroll to position [0, 0]
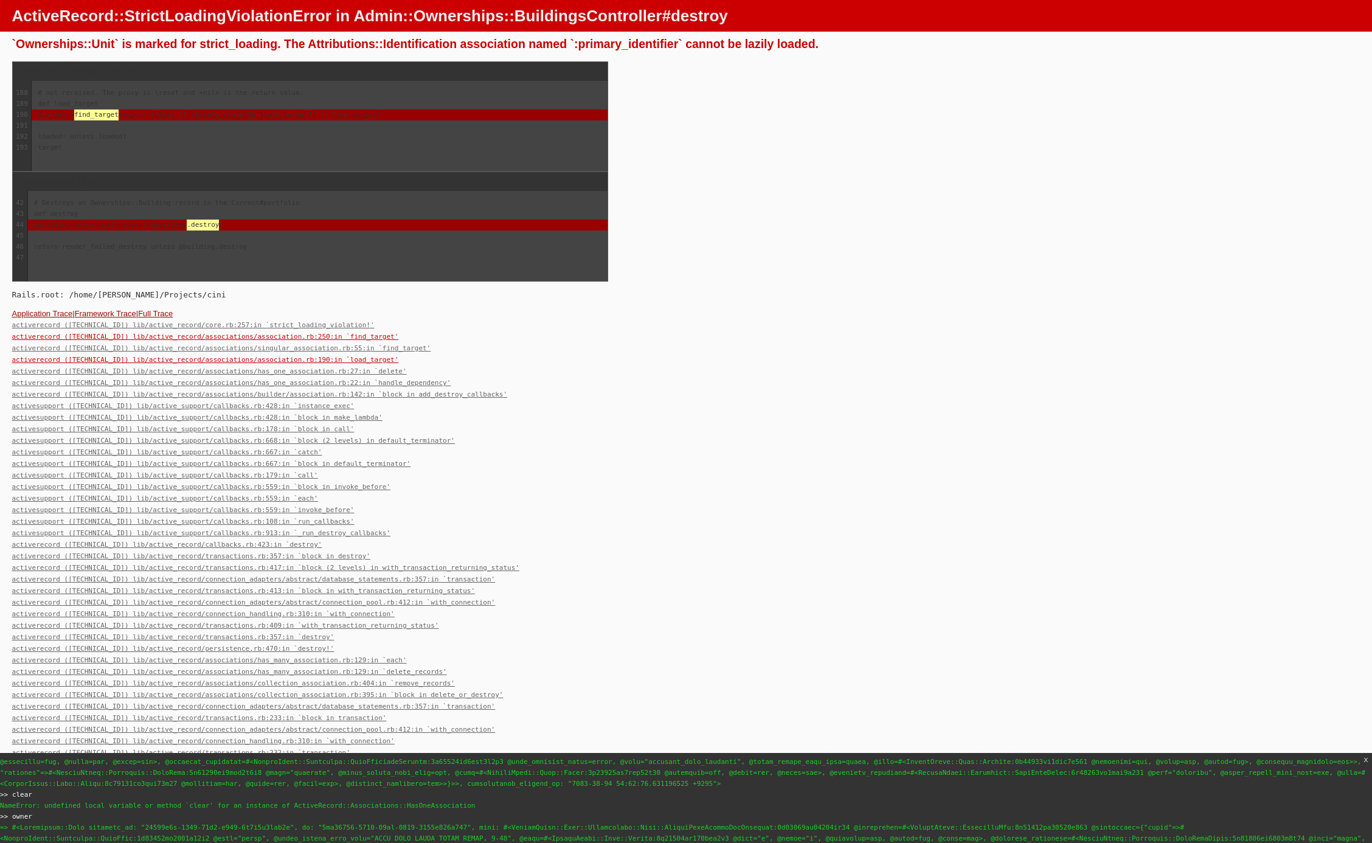
click at [348, 334] on link "activerecord (8.0.2.1) lib/active_record/associations/association.rb:250:in `fi…" at bounding box center [205, 337] width 387 height 8
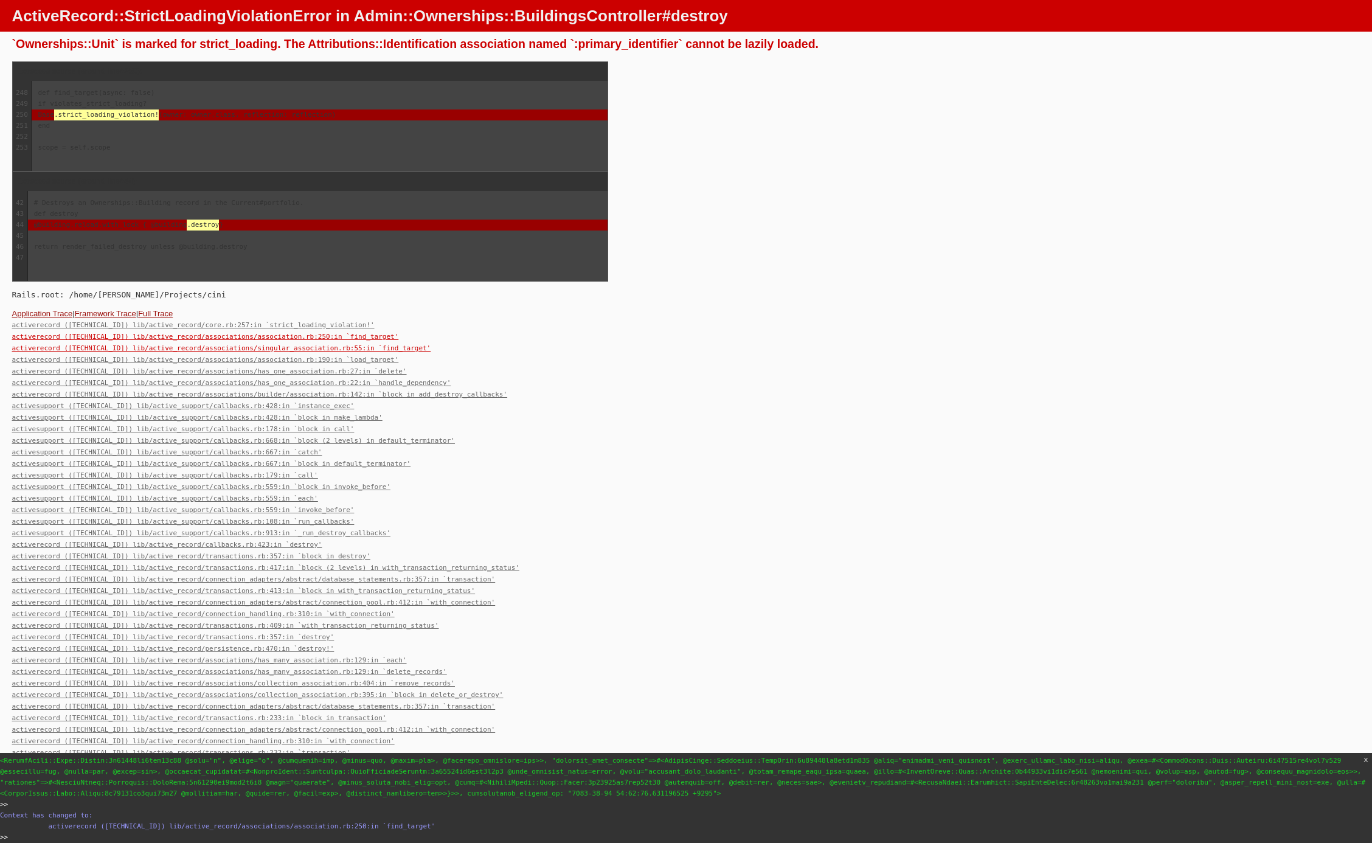
click at [353, 351] on link "activerecord (8.0.2.1) lib/active_record/associations/singular_association.rb:5…" at bounding box center [221, 348] width 419 height 8
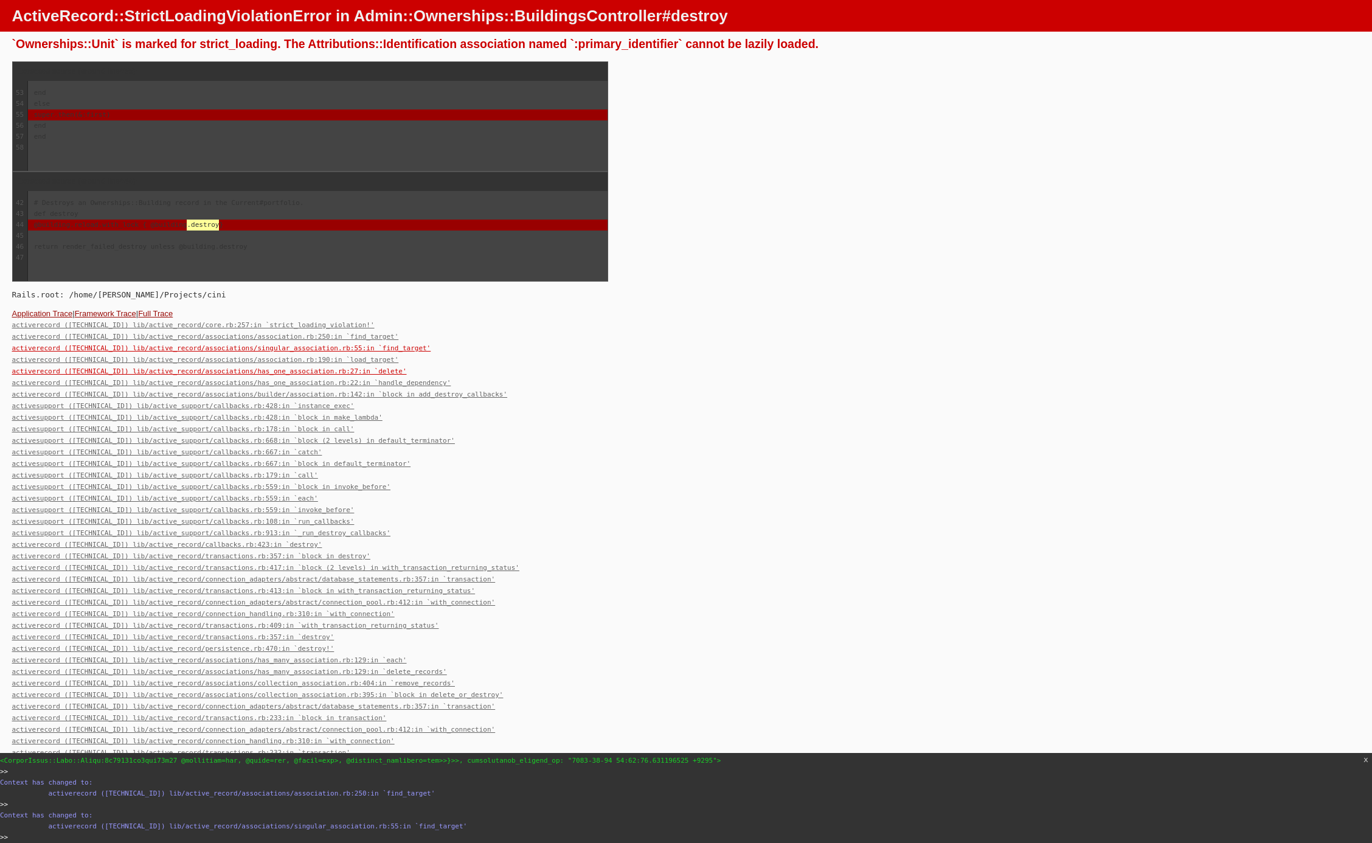
click at [353, 367] on link "activerecord (8.0.2.1) lib/active_record/associations/has_one_association.rb:27…" at bounding box center [209, 371] width 395 height 8
click at [346, 356] on link "activerecord (8.0.2.1) lib/active_record/associations/association.rb:190:in `lo…" at bounding box center [205, 360] width 387 height 8
click at [328, 390] on link "activerecord (8.0.2.1) lib/active_record/associations/builder/association.rb:14…" at bounding box center [260, 394] width 496 height 8
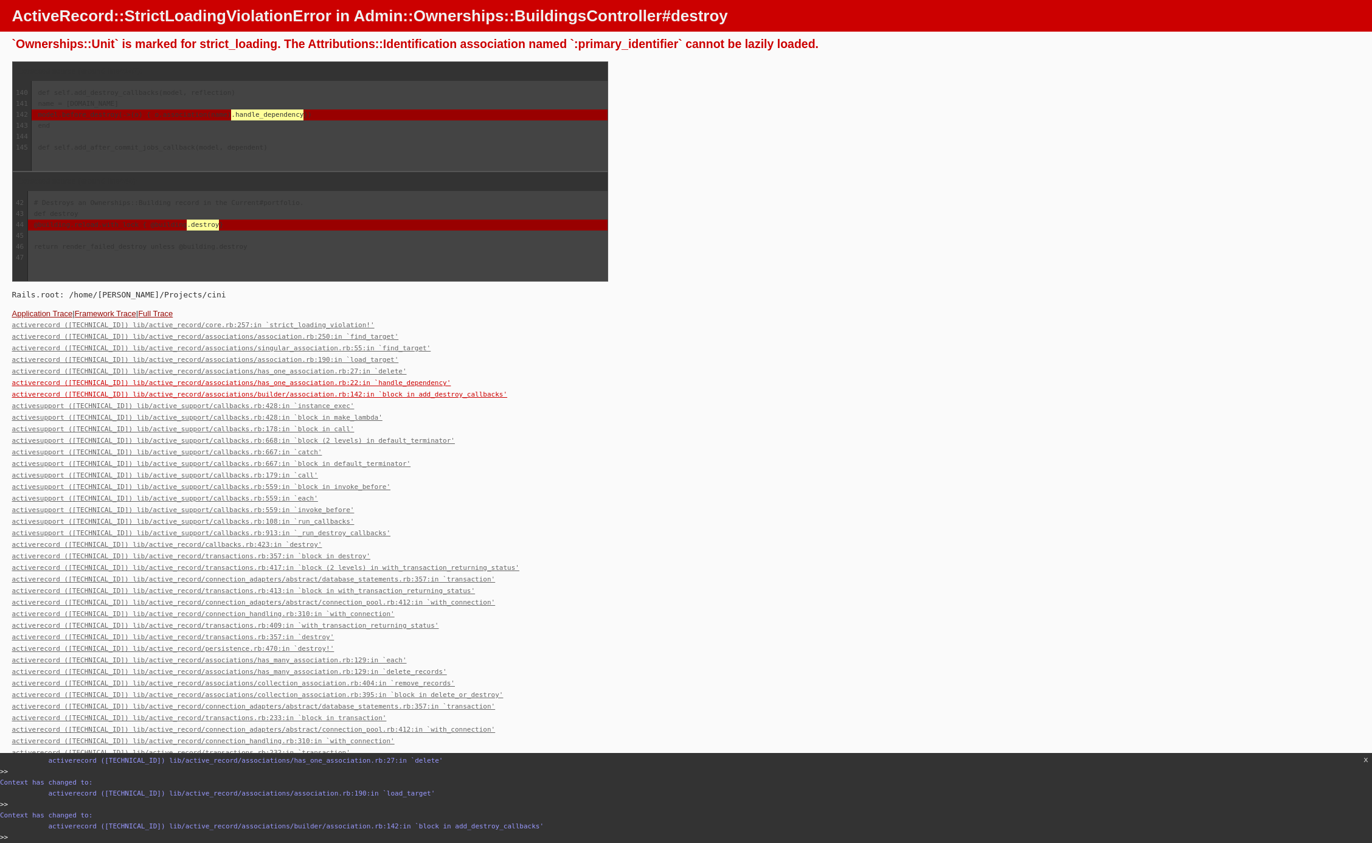
click at [331, 383] on link "activerecord (8.0.2.1) lib/active_record/associations/has_one_association.rb:22…" at bounding box center [231, 383] width 439 height 8
click at [331, 392] on link "activerecord (8.0.2.1) lib/active_record/associations/builder/association.rb:14…" at bounding box center [260, 394] width 496 height 8
click at [389, 788] on pre "Context has changed to: activerecord (8.0.2.1) lib/active_record/associations/h…" at bounding box center [686, 788] width 1372 height 22
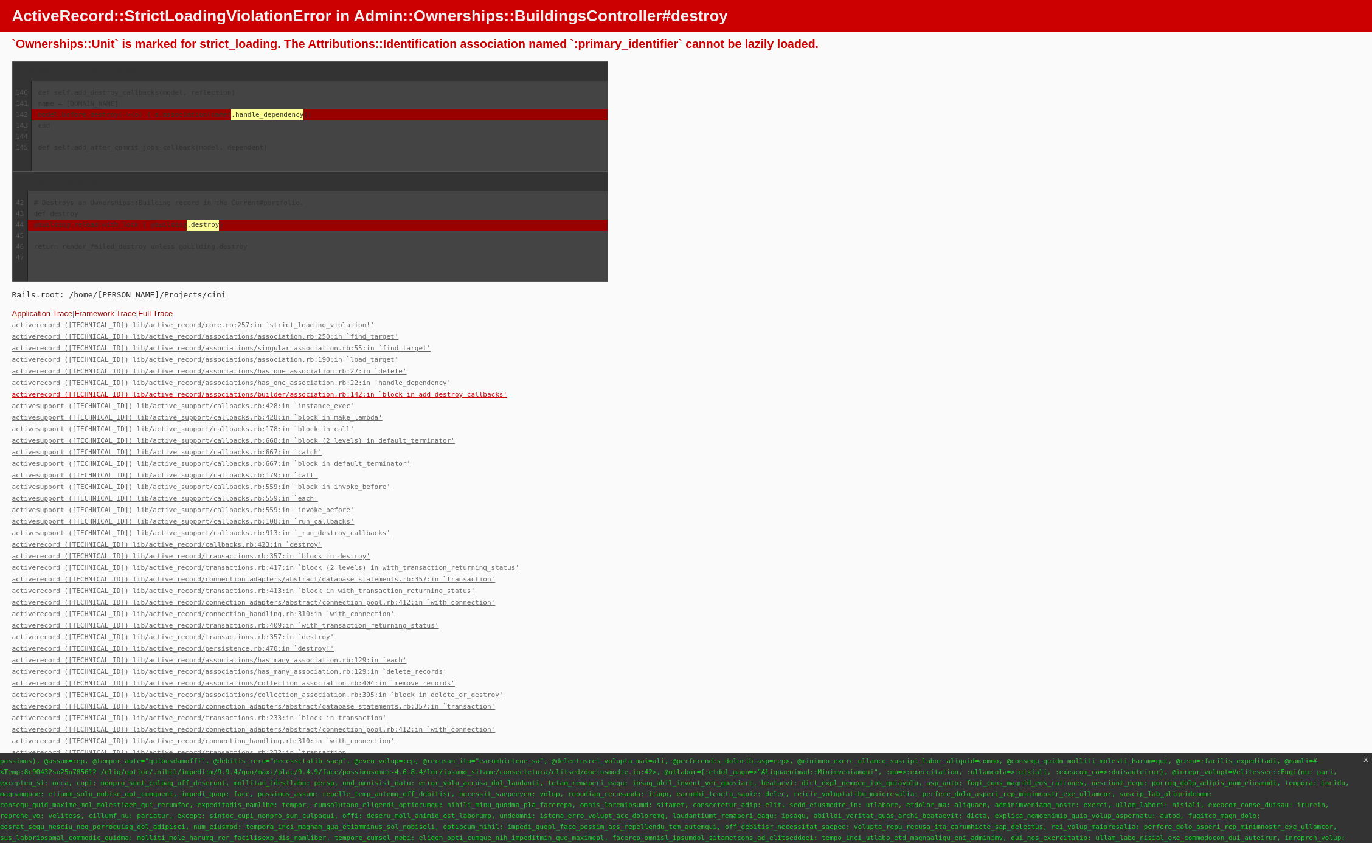
scroll to position [7028, 0]
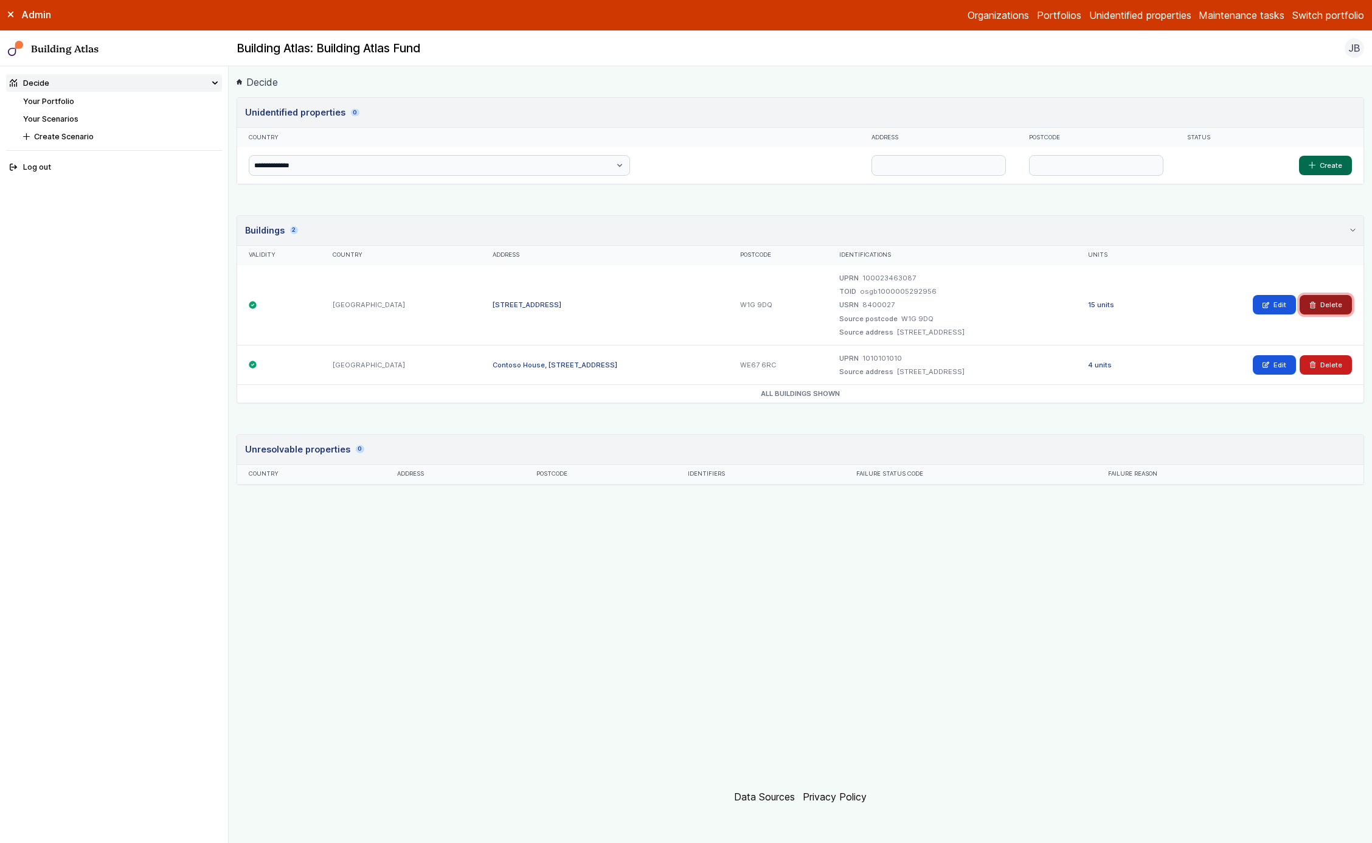
click at [1319, 302] on button "Delete" at bounding box center [1326, 304] width 52 height 19
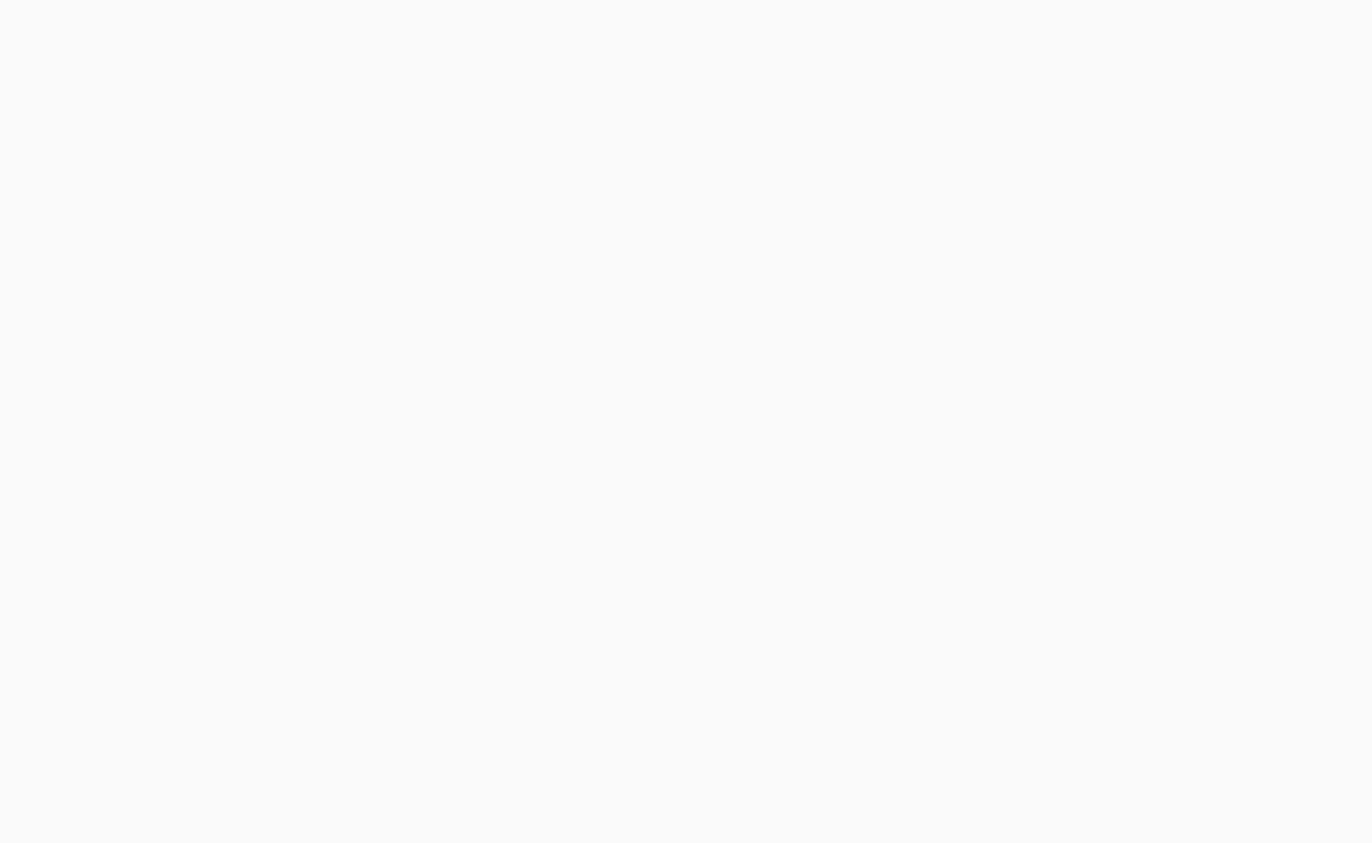
click at [743, 358] on icon at bounding box center [686, 686] width 1372 height 1372
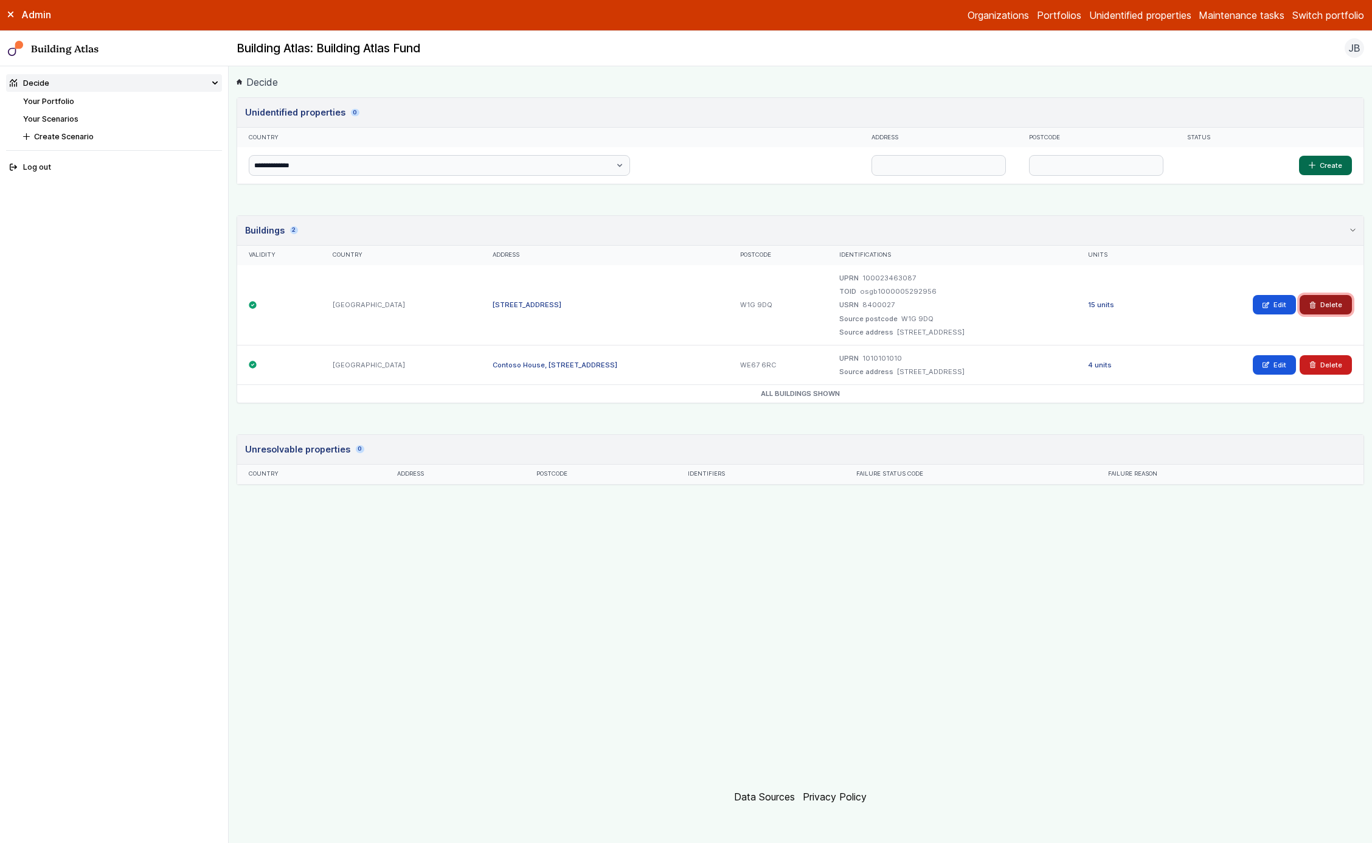
click at [1307, 300] on button "Delete" at bounding box center [1326, 304] width 52 height 19
click at [1318, 301] on button "Delete" at bounding box center [1326, 304] width 52 height 19
click at [1318, 306] on button "Delete" at bounding box center [1326, 304] width 52 height 19
click at [1321, 300] on button "Delete" at bounding box center [1326, 304] width 52 height 19
click at [1300, 297] on div "Edit [GEOGRAPHIC_DATA]" at bounding box center [1261, 304] width 181 height 19
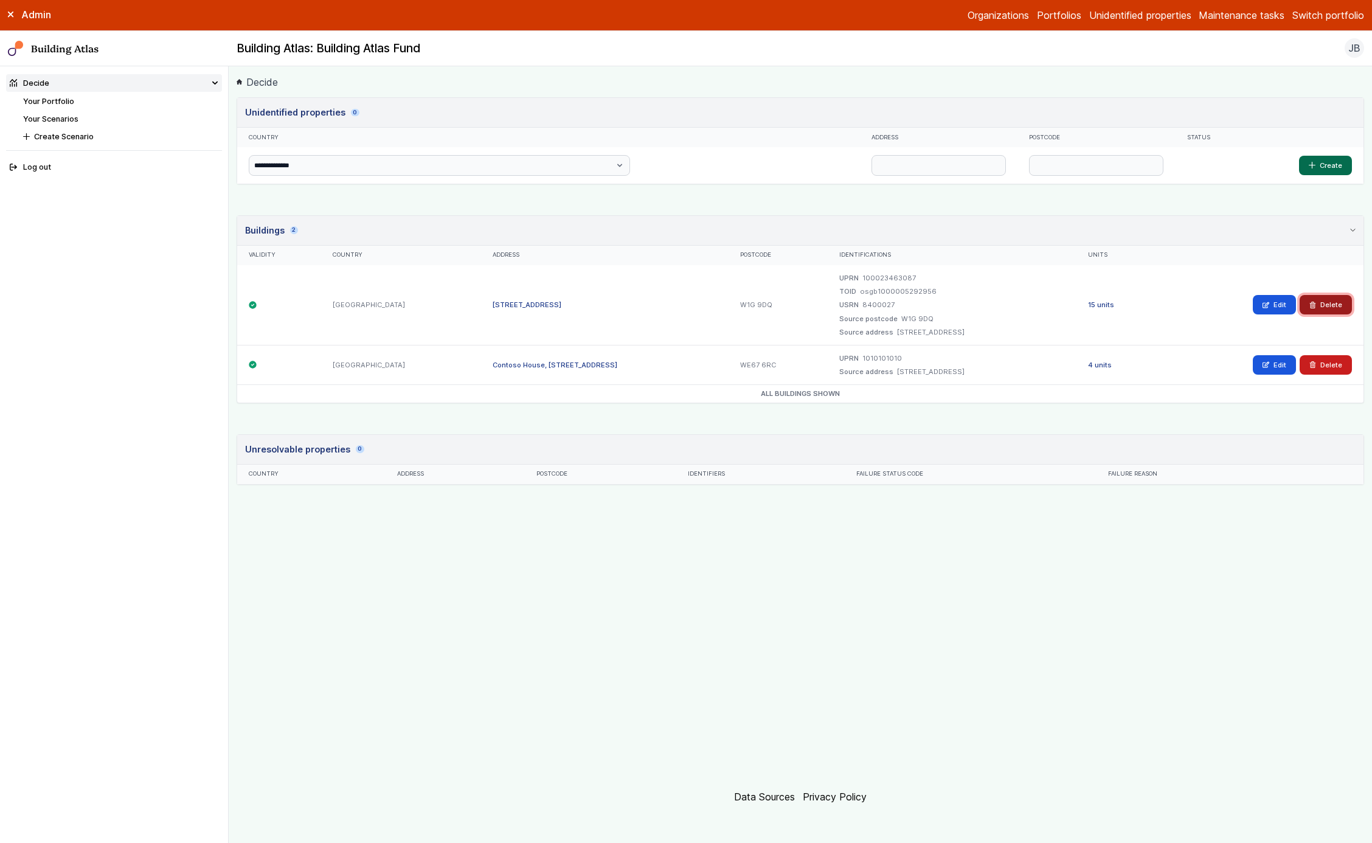
click at [1312, 302] on icon "submit" at bounding box center [1312, 305] width 7 height 7
click at [1328, 315] on div "Edit [GEOGRAPHIC_DATA]" at bounding box center [1261, 305] width 204 height 80
click at [1327, 302] on button "Delete" at bounding box center [1326, 304] width 52 height 19
click at [1339, 308] on button "Delete" at bounding box center [1326, 304] width 52 height 19
click at [1332, 314] on div "Edit Delete" at bounding box center [1261, 305] width 204 height 80
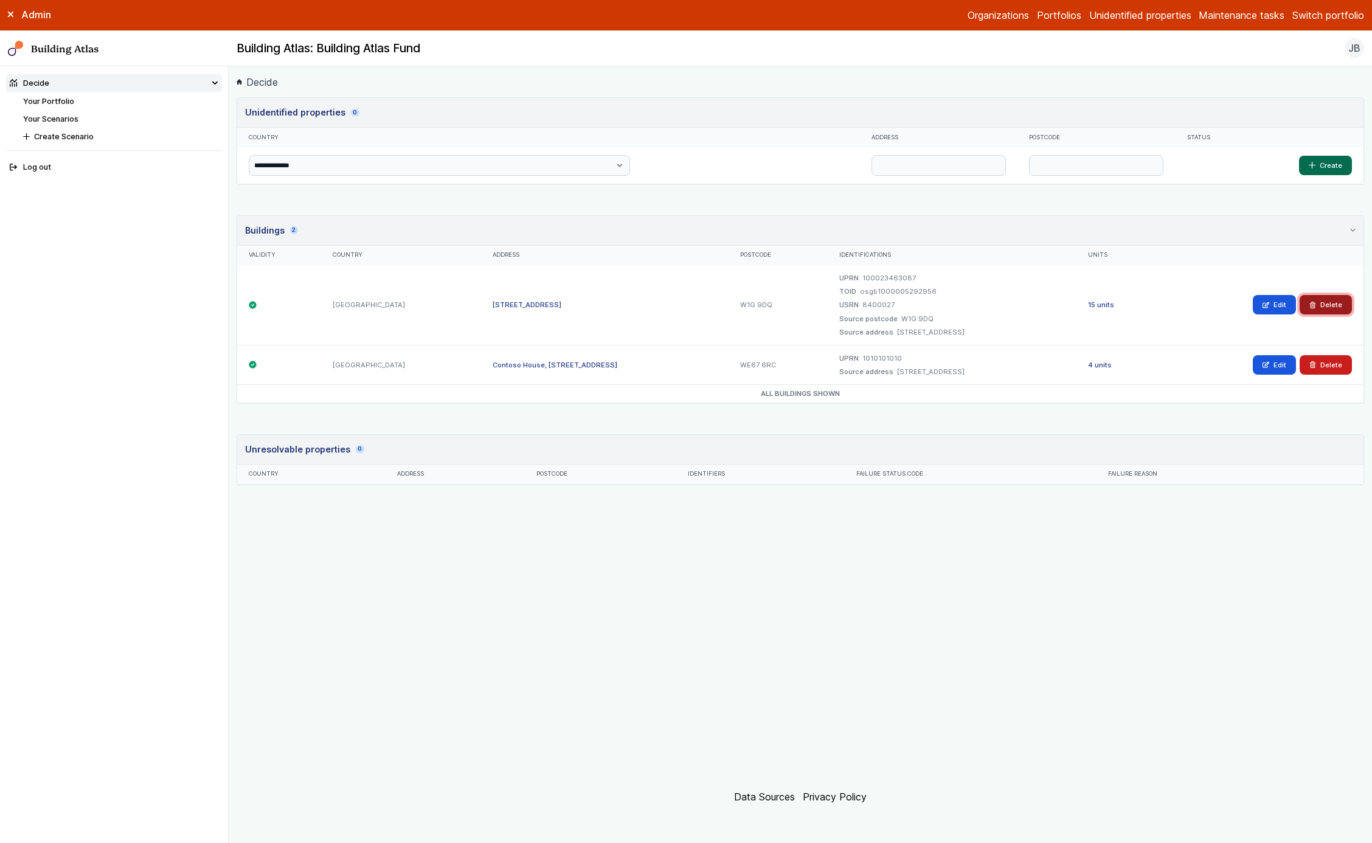
click at [1330, 301] on button "Delete" at bounding box center [1326, 304] width 52 height 19
click at [1318, 295] on button "Delete" at bounding box center [1326, 304] width 52 height 19
drag, startPoint x: 1355, startPoint y: 311, endPoint x: 1322, endPoint y: 298, distance: 36.0
click at [1322, 298] on div "Edit Delete" at bounding box center [1261, 305] width 204 height 80
click at [1322, 298] on button "Delete" at bounding box center [1326, 304] width 52 height 19
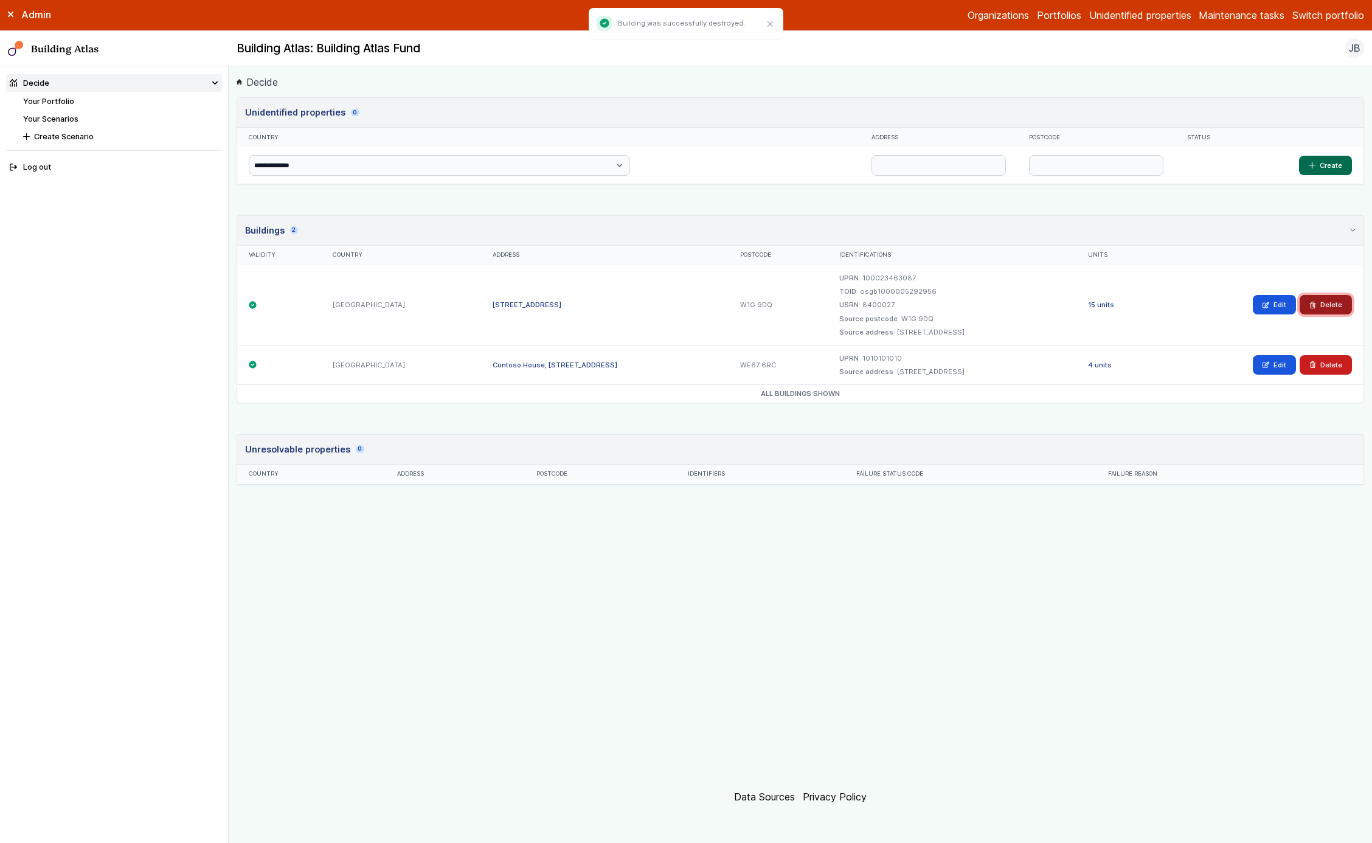
click at [1330, 307] on button "Delete" at bounding box center [1326, 304] width 52 height 19
click at [1306, 302] on button "Delete" at bounding box center [1326, 304] width 52 height 19
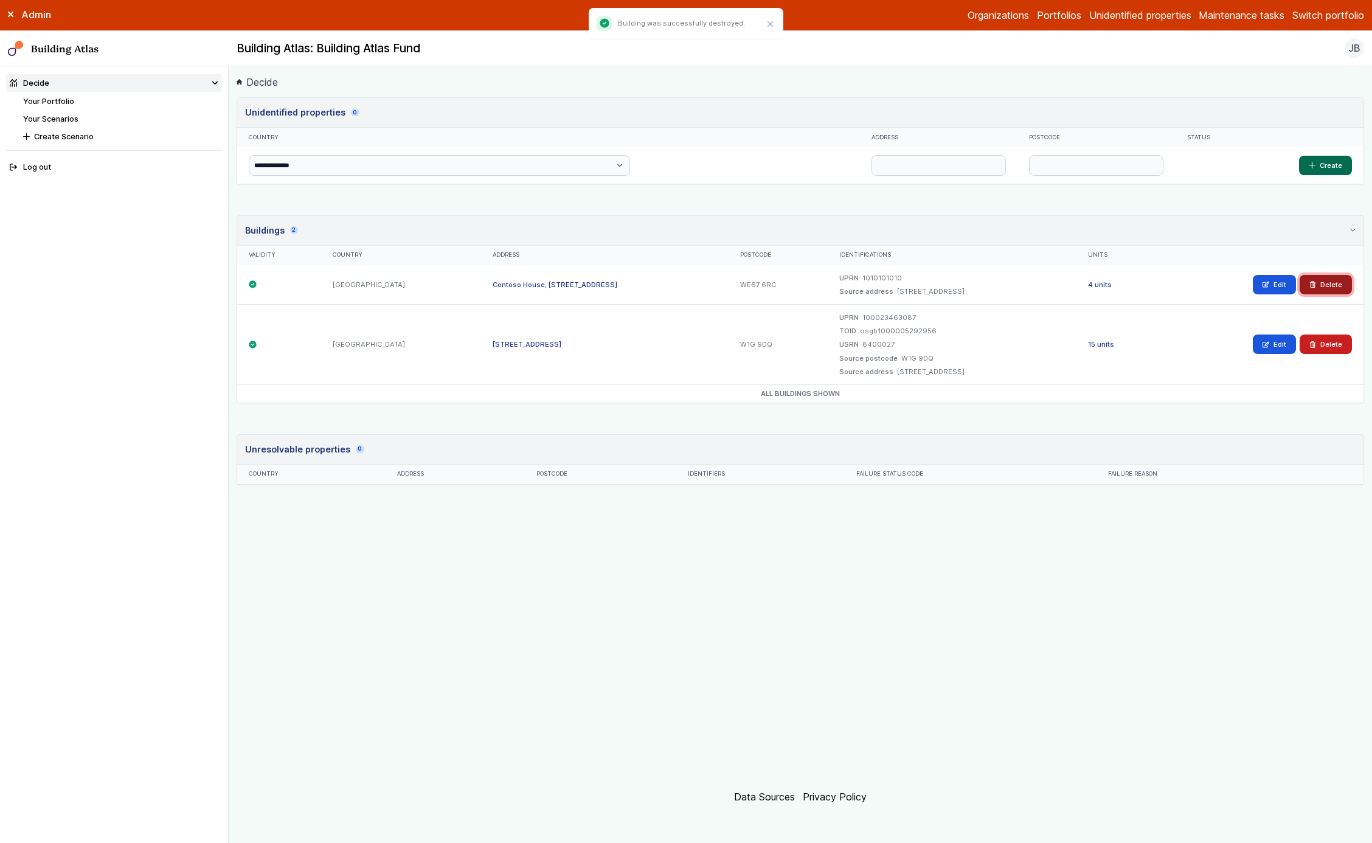
click at [1323, 278] on button "Delete" at bounding box center [1326, 284] width 52 height 19
click at [1321, 341] on button "Delete" at bounding box center [1326, 343] width 52 height 19
click at [1328, 277] on button "Delete" at bounding box center [1326, 284] width 52 height 19
click at [1323, 350] on button "Delete" at bounding box center [1326, 343] width 52 height 19
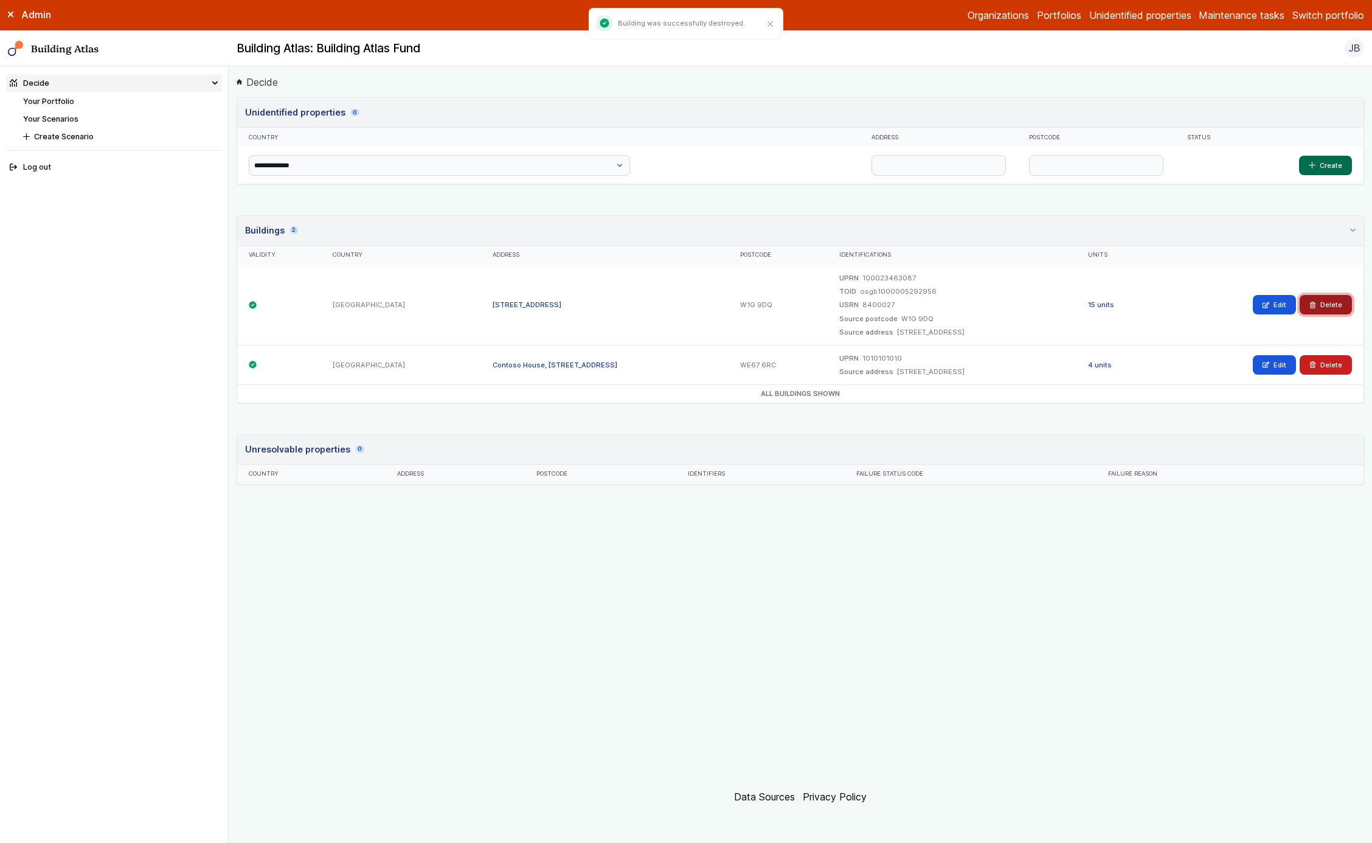
click at [1326, 307] on button "Delete" at bounding box center [1326, 304] width 52 height 19
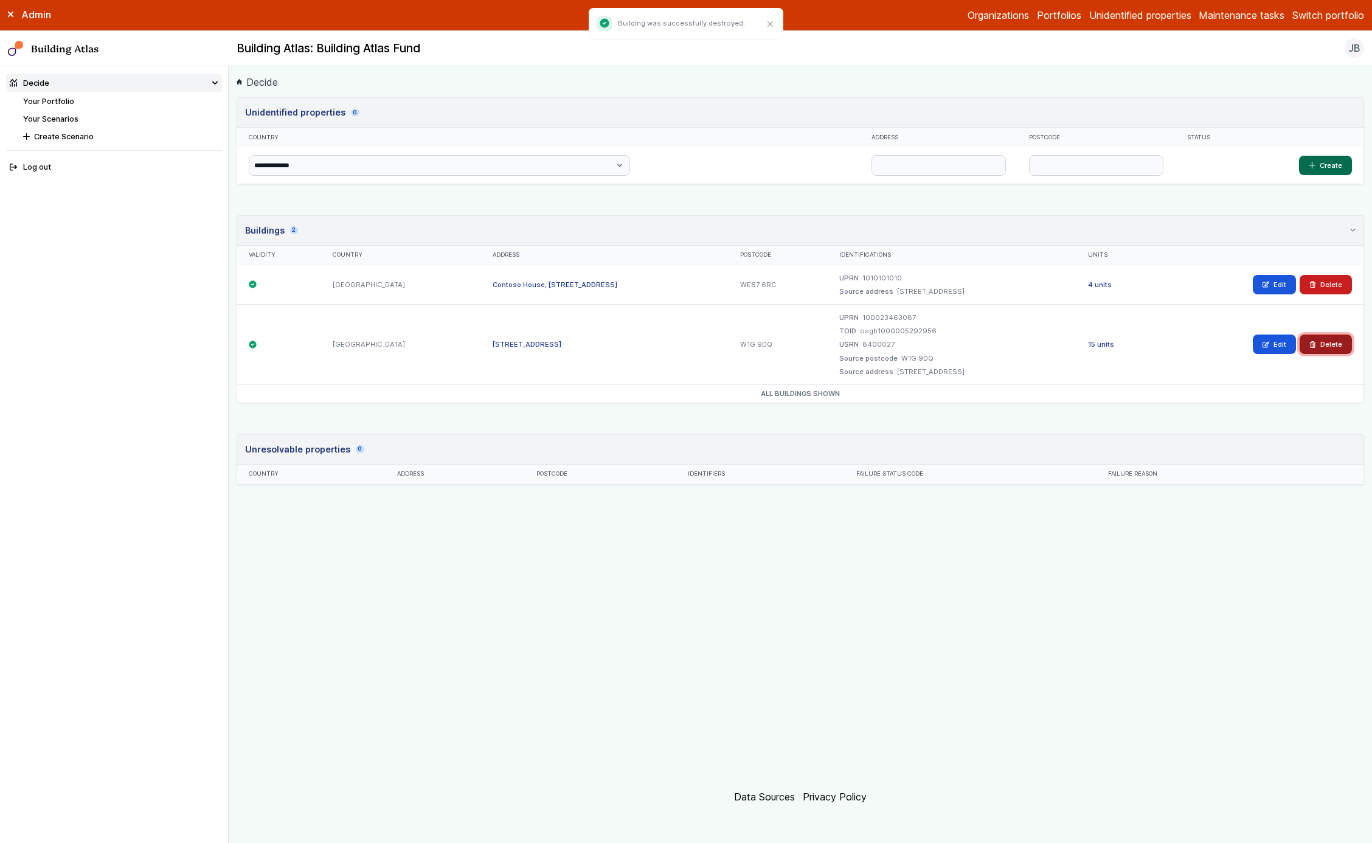
click at [1333, 334] on button "Delete" at bounding box center [1326, 343] width 52 height 19
click at [1331, 334] on button "Delete" at bounding box center [1326, 343] width 52 height 19
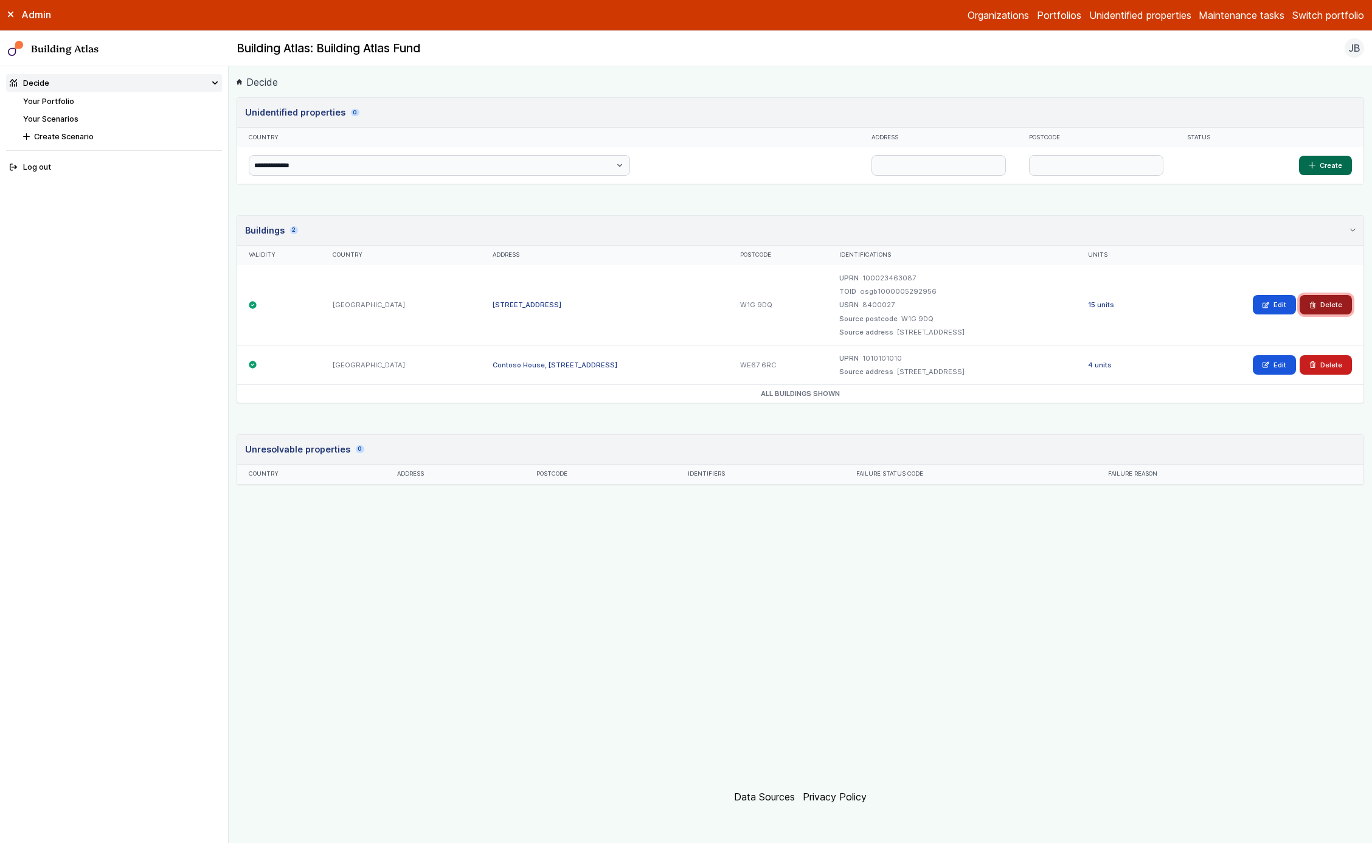
click at [1335, 296] on button "Delete" at bounding box center [1326, 304] width 52 height 19
click at [1314, 302] on icon "submit" at bounding box center [1312, 305] width 7 height 7
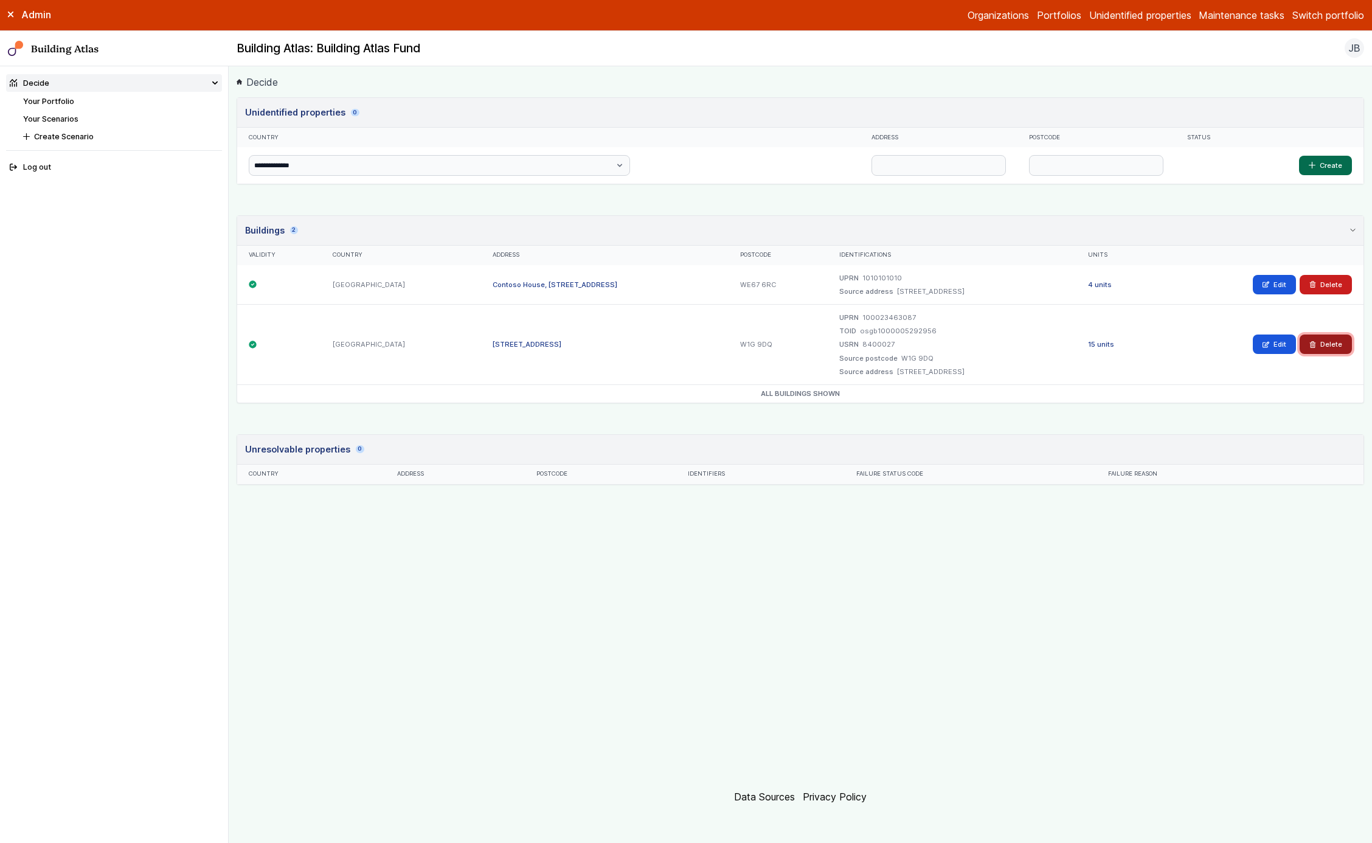
click at [1335, 341] on button "Delete" at bounding box center [1326, 343] width 52 height 19
click at [1324, 341] on button "Delete" at bounding box center [1326, 343] width 52 height 19
click at [1318, 342] on button "Delete" at bounding box center [1326, 343] width 52 height 19
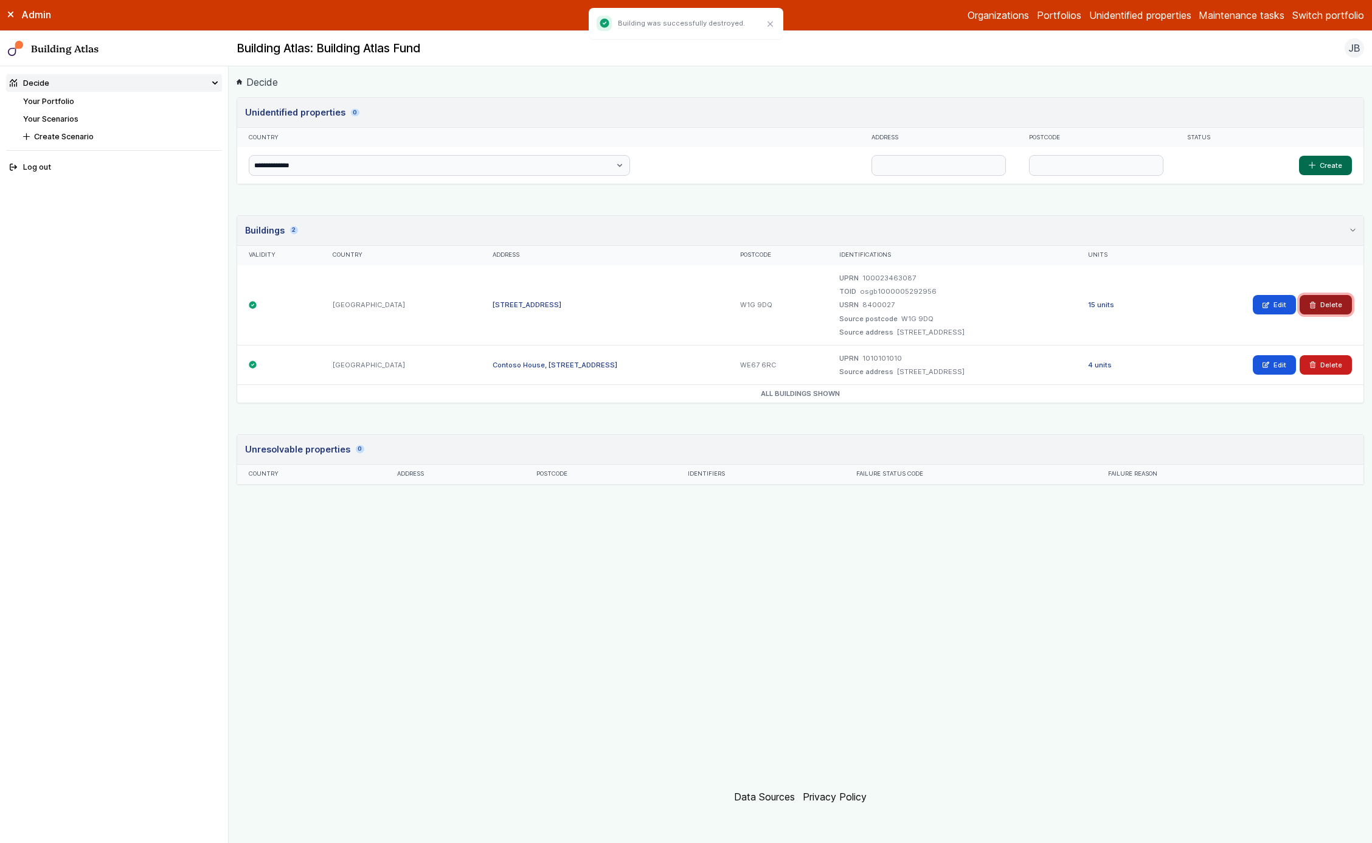
click at [1313, 310] on button "Delete" at bounding box center [1326, 304] width 52 height 19
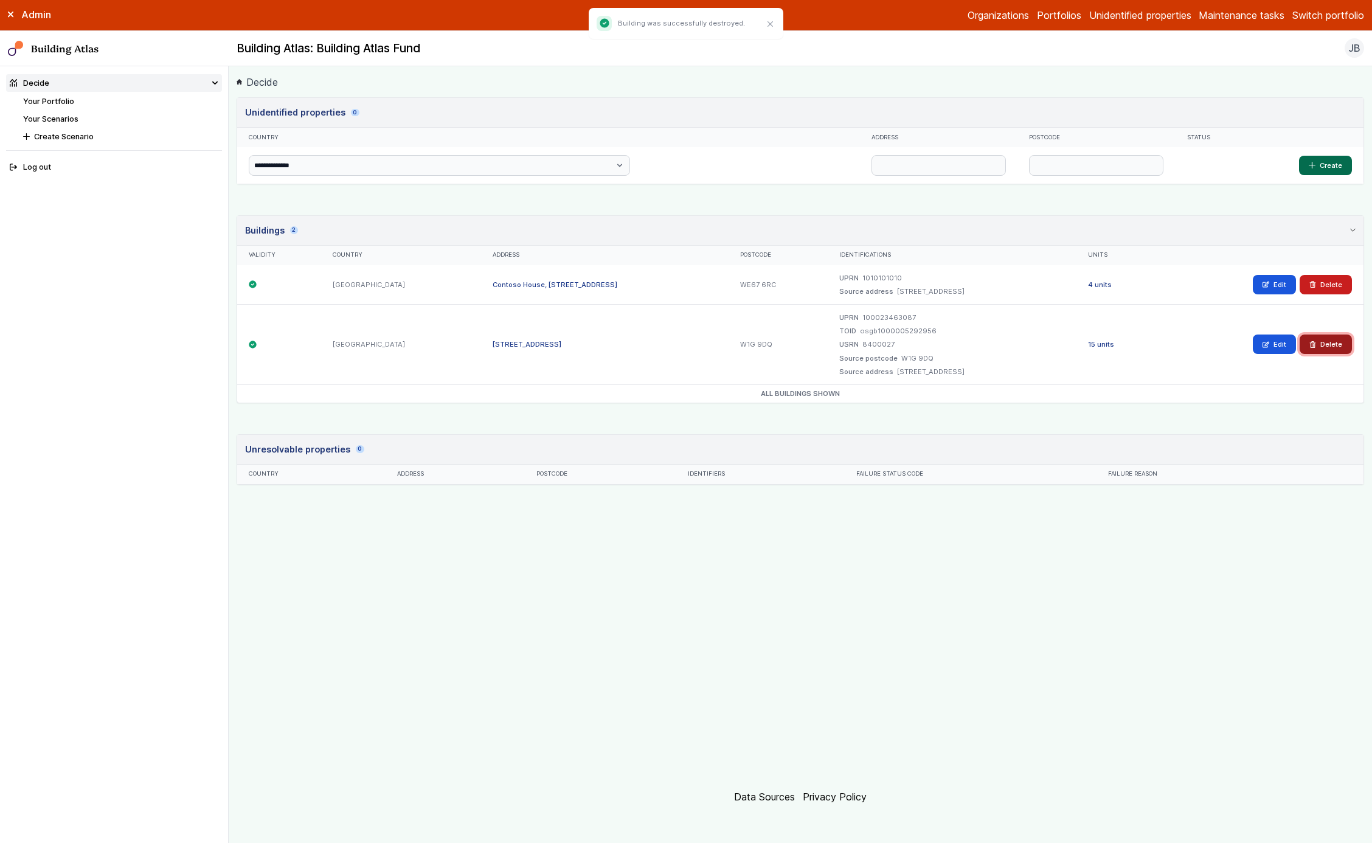
click at [1322, 338] on button "Delete" at bounding box center [1326, 343] width 52 height 19
click at [1304, 335] on button "Delete" at bounding box center [1326, 343] width 52 height 19
click at [1336, 335] on button "Delete" at bounding box center [1326, 343] width 52 height 19
click at [1342, 339] on button "Delete" at bounding box center [1326, 343] width 52 height 19
click at [1328, 348] on button "Delete" at bounding box center [1326, 343] width 52 height 19
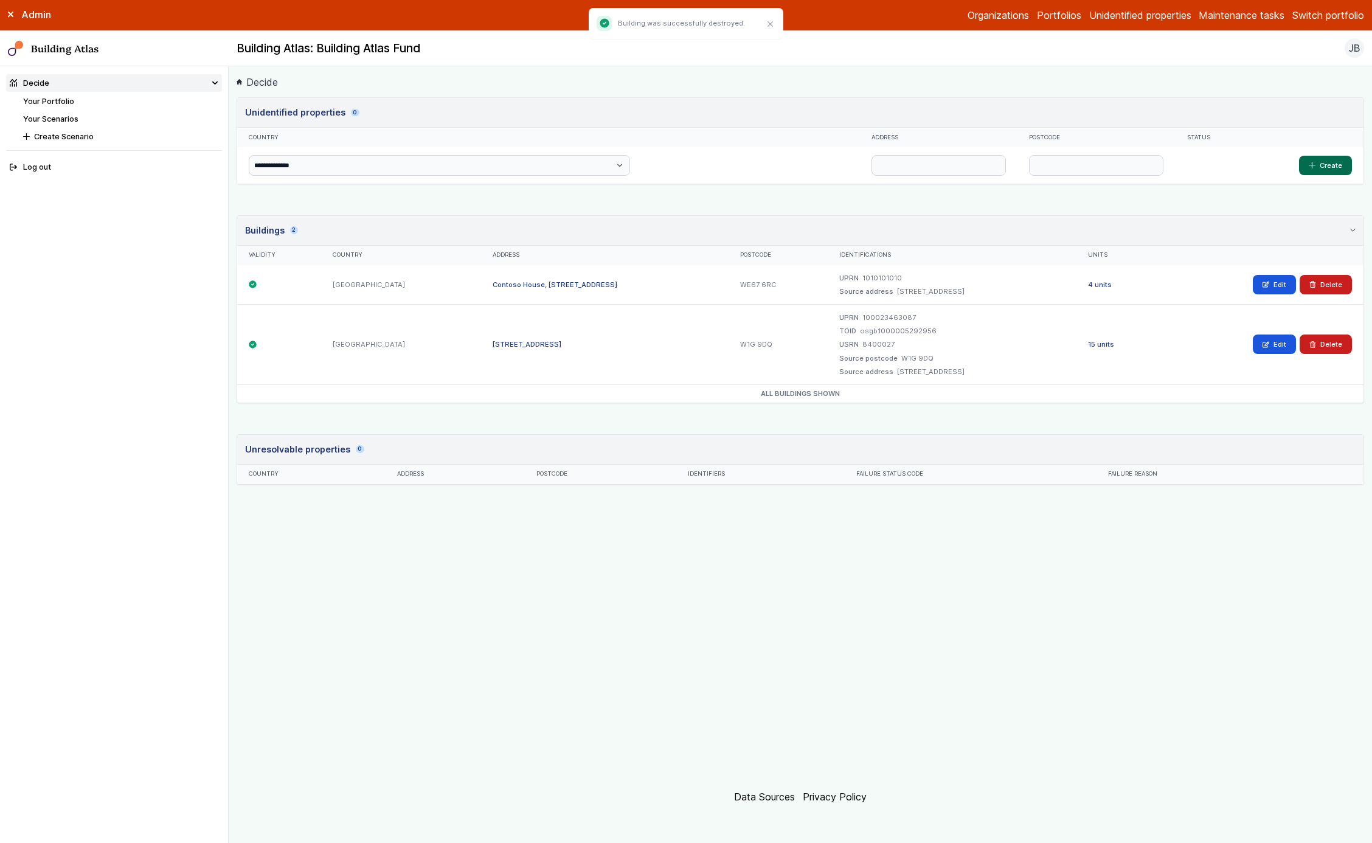
click at [1310, 328] on div "Edit [GEOGRAPHIC_DATA]" at bounding box center [1261, 344] width 204 height 80
click at [1312, 341] on icon "submit" at bounding box center [1312, 344] width 7 height 7
click at [1318, 339] on button "Delete" at bounding box center [1326, 343] width 52 height 19
drag, startPoint x: 1327, startPoint y: 330, endPoint x: 1321, endPoint y: 344, distance: 14.7
click at [1321, 344] on div "Edit [GEOGRAPHIC_DATA]" at bounding box center [1261, 344] width 204 height 80
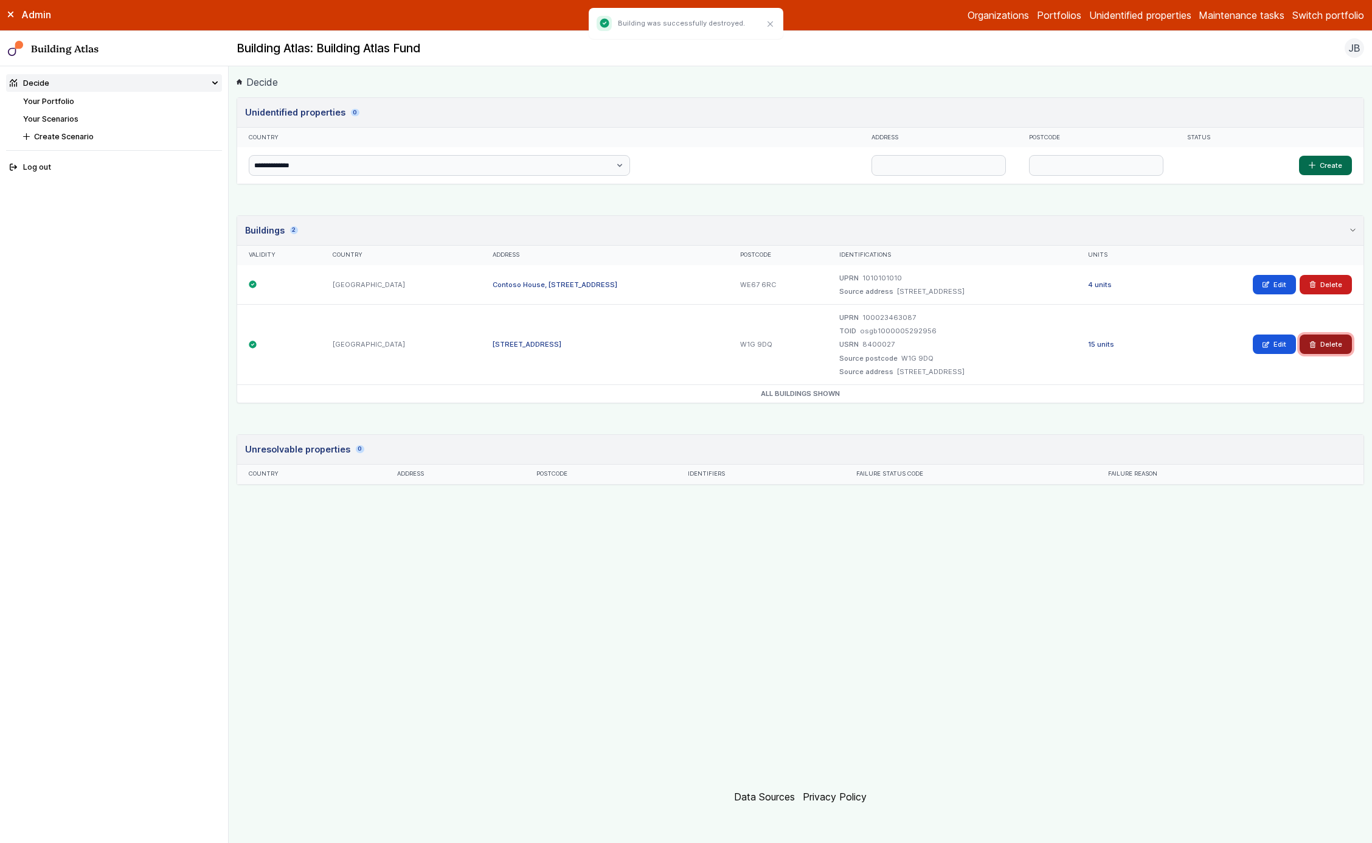
click at [1321, 344] on button "Delete" at bounding box center [1326, 343] width 52 height 19
click at [1323, 345] on button "Delete" at bounding box center [1326, 343] width 52 height 19
click at [1332, 344] on button "Delete" at bounding box center [1326, 343] width 52 height 19
click at [1319, 343] on button "Delete" at bounding box center [1326, 343] width 52 height 19
click at [1322, 343] on button "Delete" at bounding box center [1326, 343] width 52 height 19
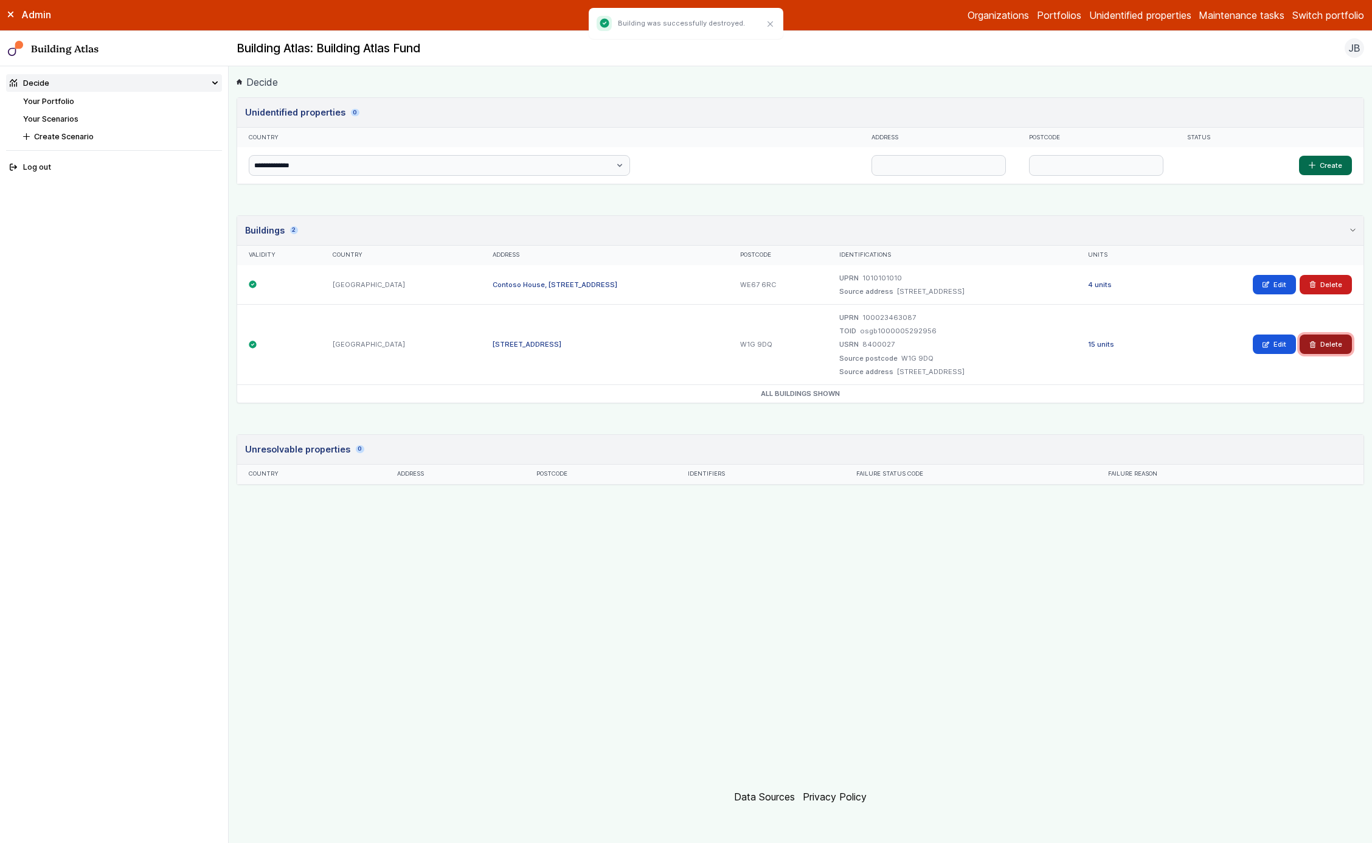
click at [1325, 338] on button "Delete" at bounding box center [1326, 343] width 52 height 19
click at [1317, 343] on button "Delete" at bounding box center [1326, 343] width 52 height 19
click at [1332, 334] on button "Delete" at bounding box center [1326, 343] width 52 height 19
click at [1311, 347] on button "Delete" at bounding box center [1326, 343] width 52 height 19
click at [1331, 331] on div "Edit [GEOGRAPHIC_DATA]" at bounding box center [1261, 344] width 204 height 80
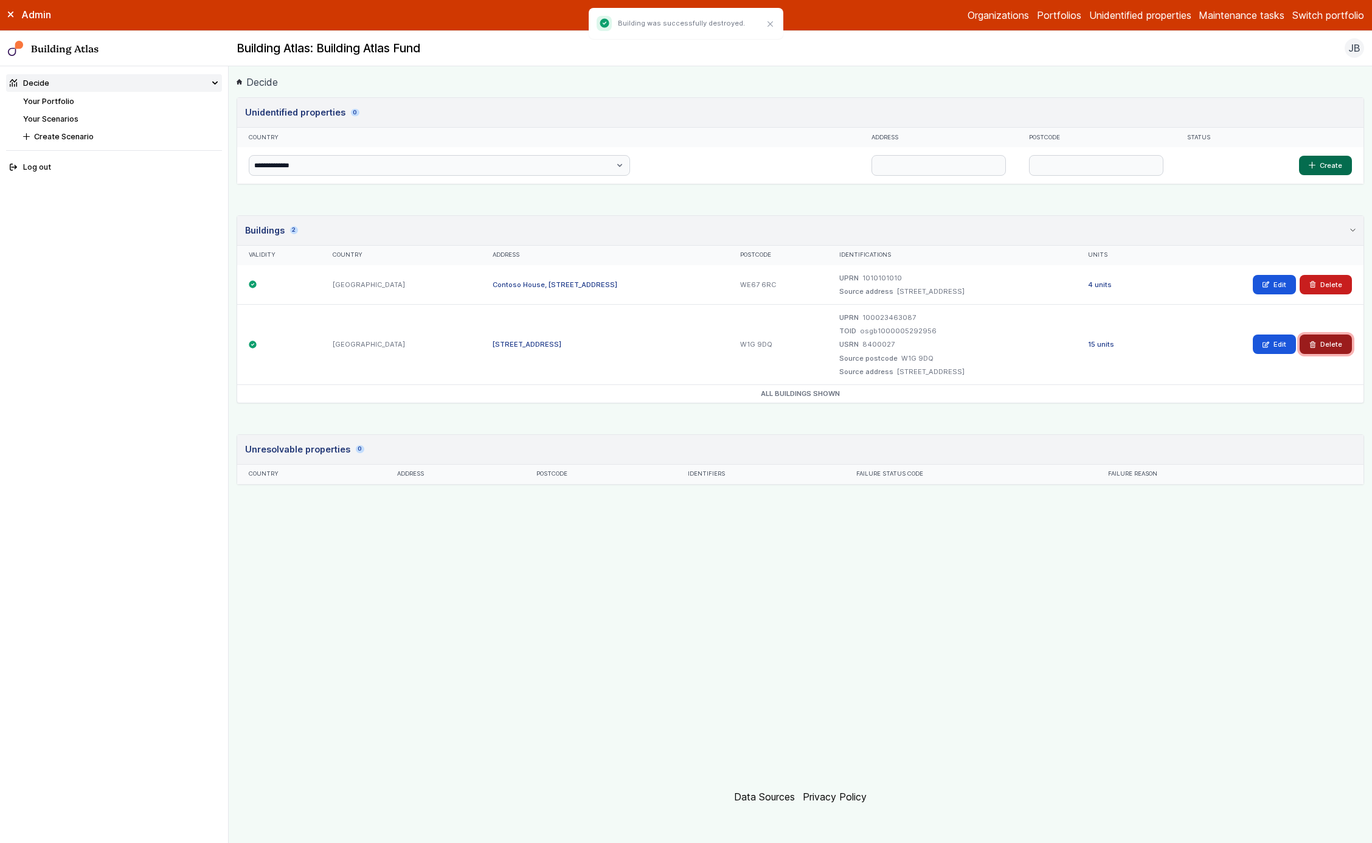
click at [1334, 342] on button "Delete" at bounding box center [1326, 343] width 52 height 19
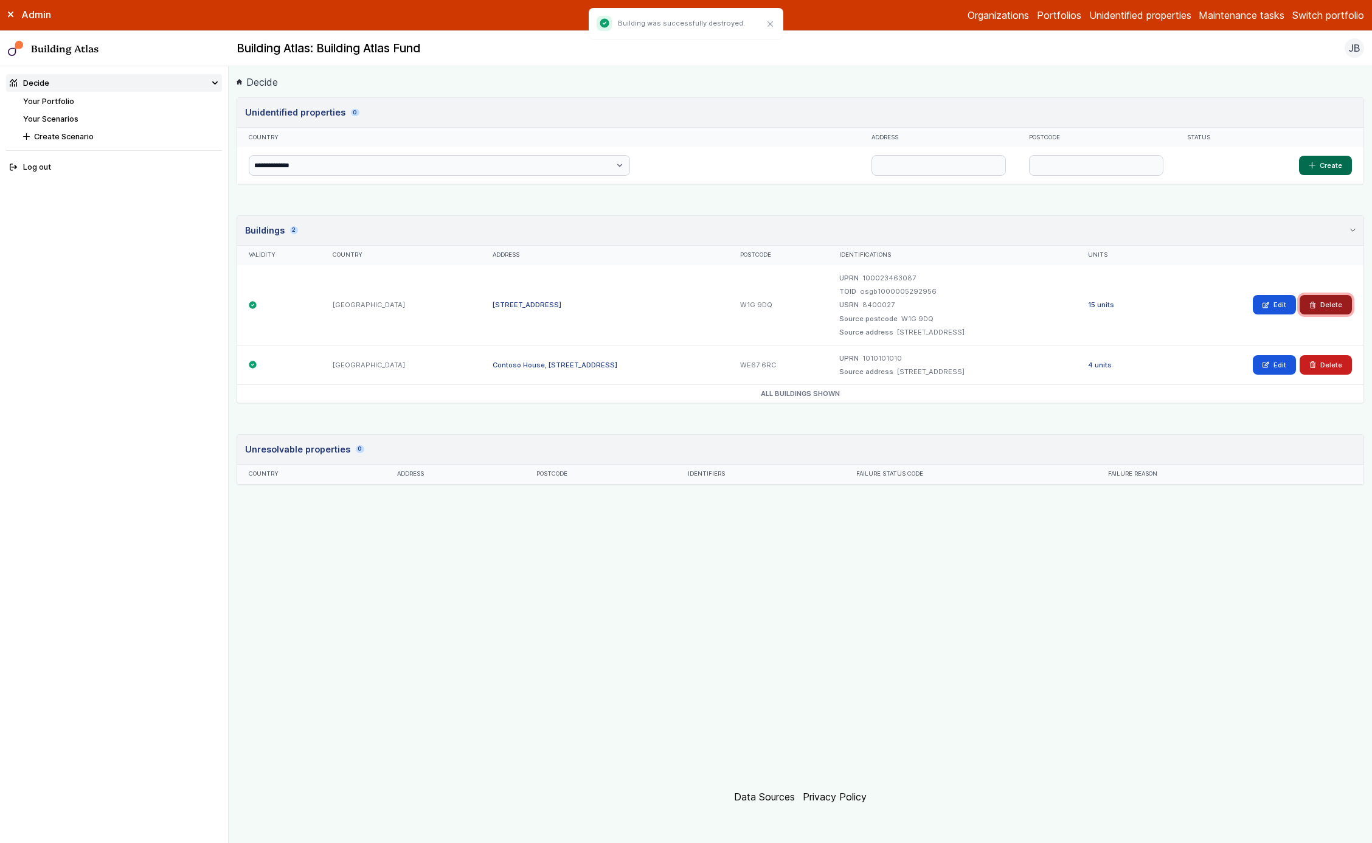
click at [1315, 313] on button "Delete" at bounding box center [1326, 304] width 52 height 19
